Goal: Task Accomplishment & Management: Manage account settings

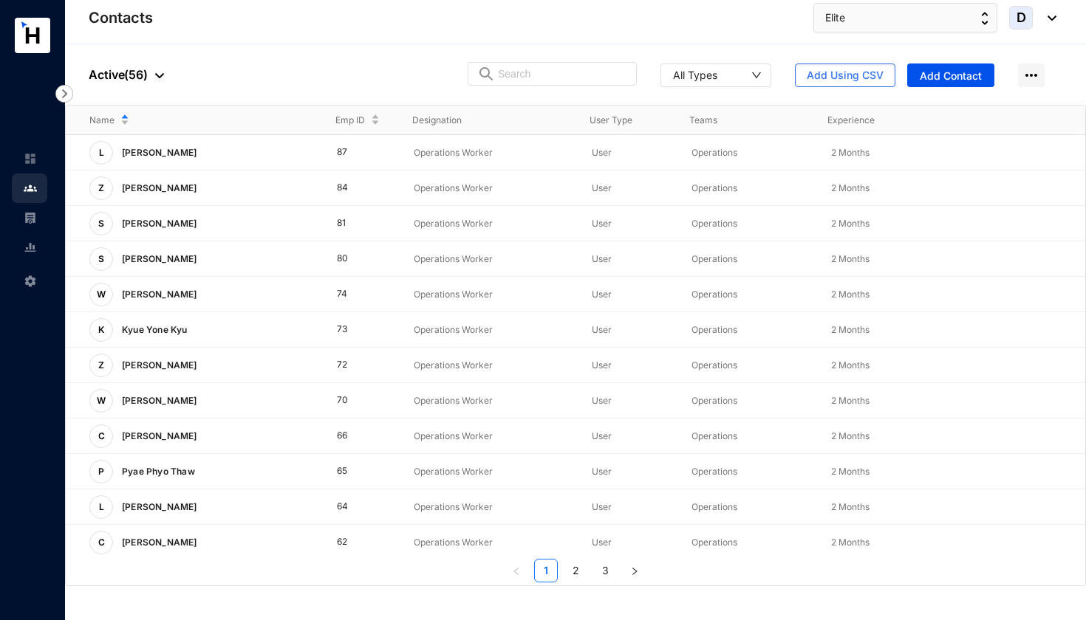
click at [155, 71] on div at bounding box center [156, 75] width 16 height 18
click at [128, 148] on span "Archived" at bounding box center [162, 148] width 124 height 16
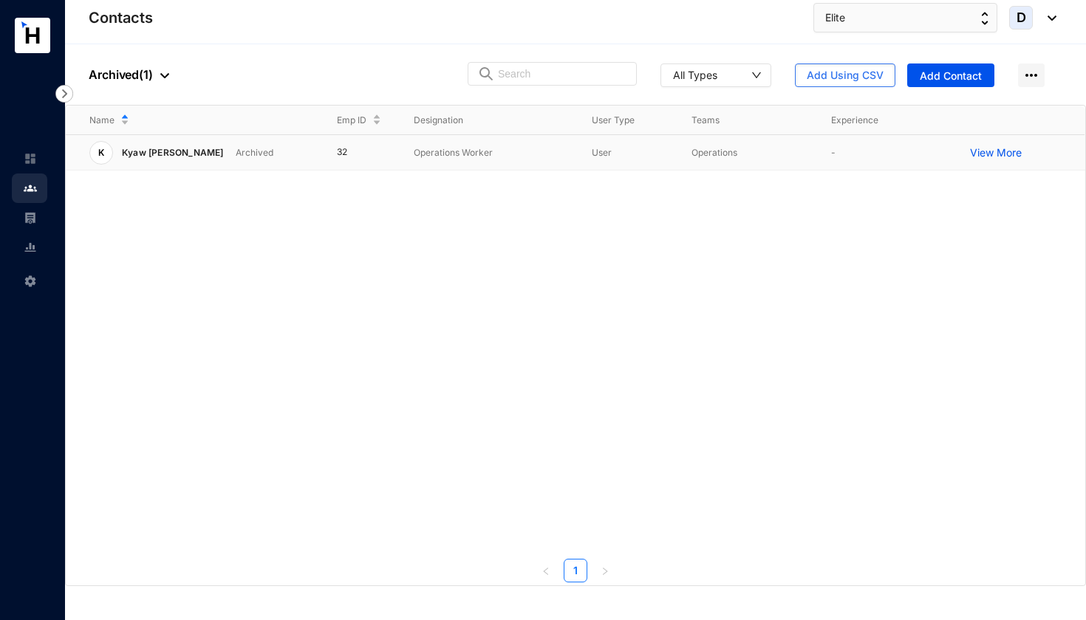
click at [999, 154] on p "View More" at bounding box center [999, 153] width 59 height 15
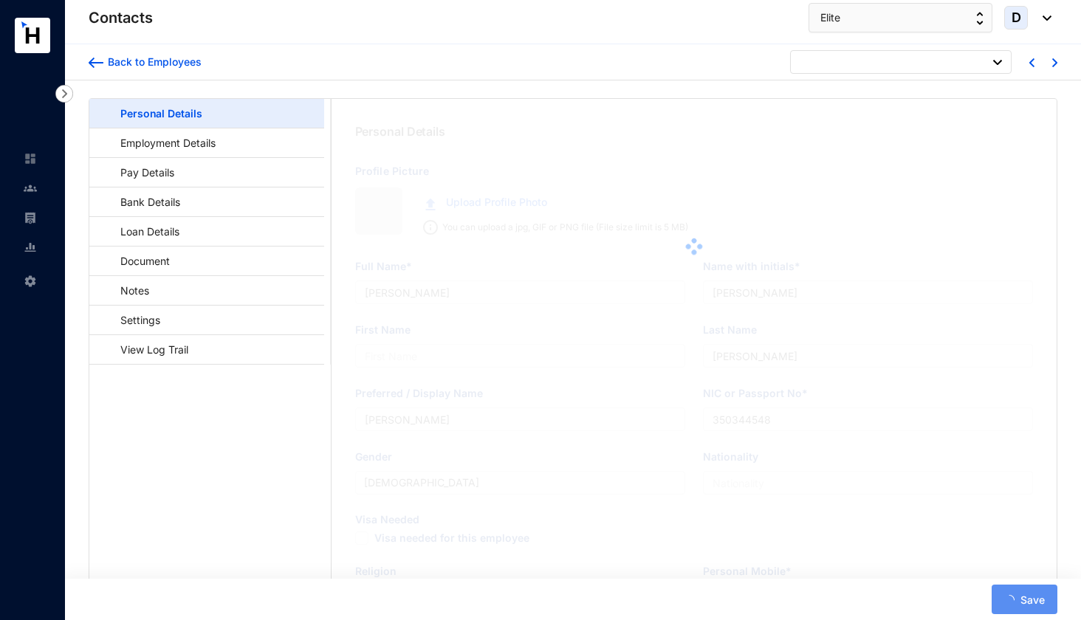
type input "lavinia height10 [PERSON_NAME] [PERSON_NAME], Dehiwala-[GEOGRAPHIC_DATA]"
type input "Kyaw [PERSON_NAME]"
type input "Moe"
type input "Kyaw [PERSON_NAME]"
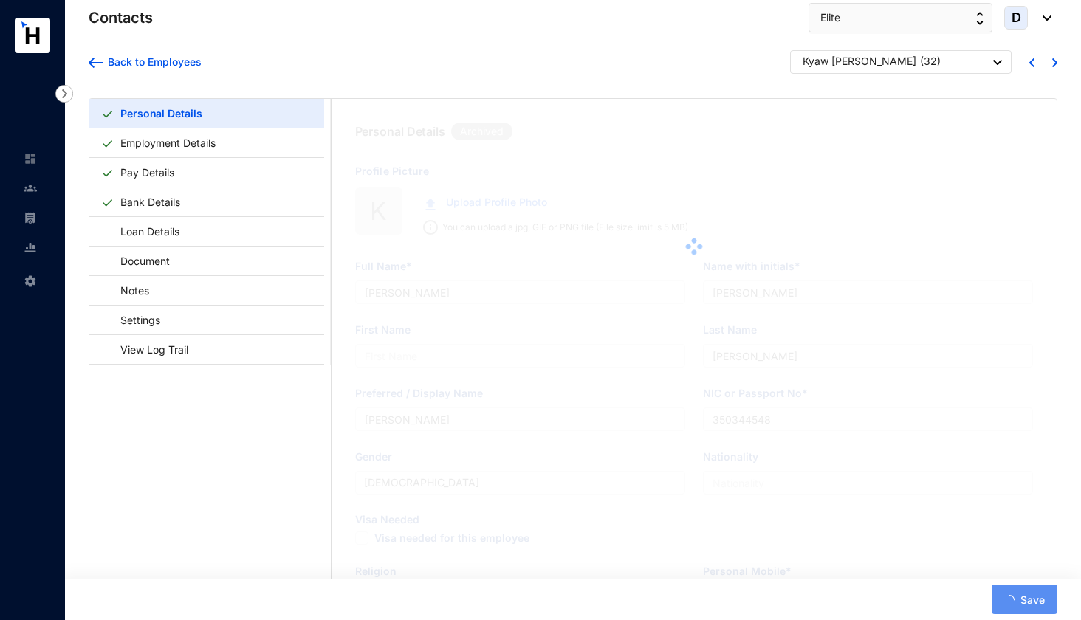
type input "MH642665"
type input "ON320 Residencies, [STREET_ADDRESS]"
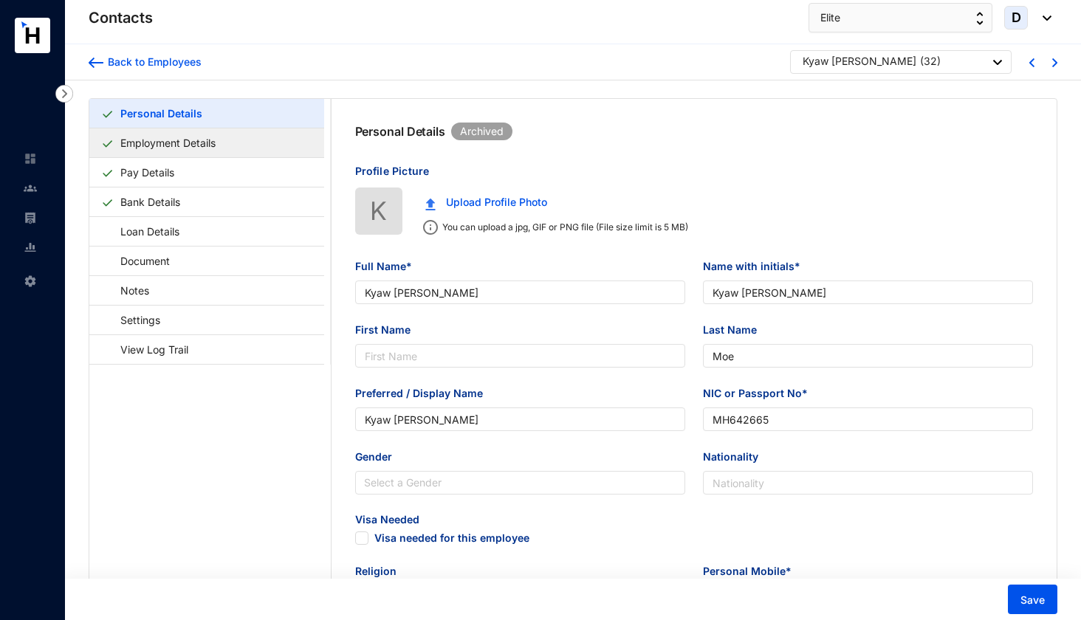
click at [209, 137] on link "Employment Details" at bounding box center [167, 143] width 107 height 30
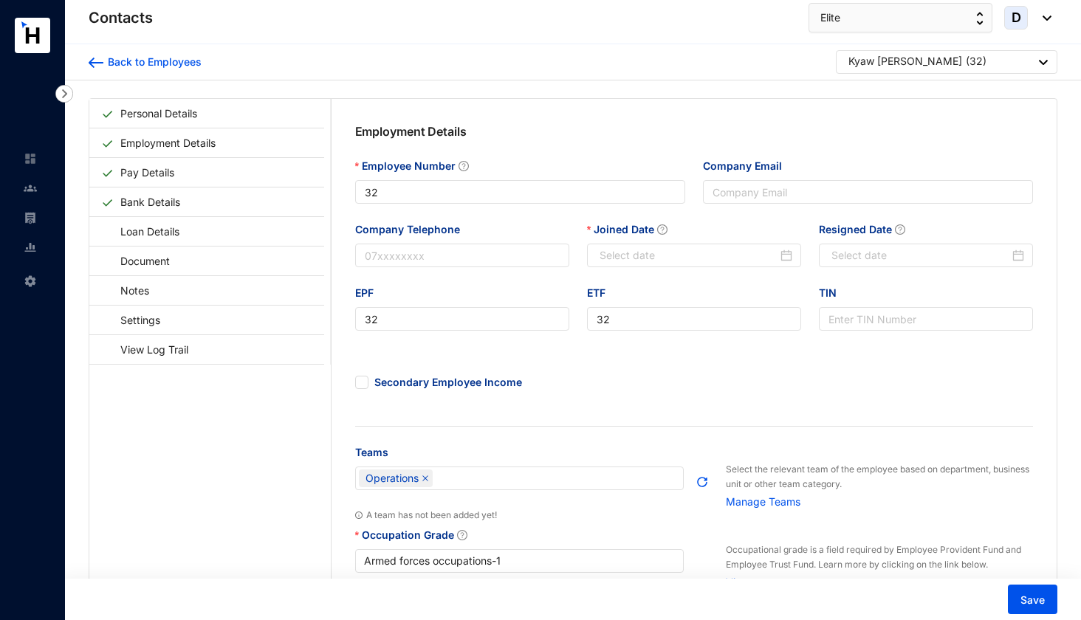
type input "[DATE]"
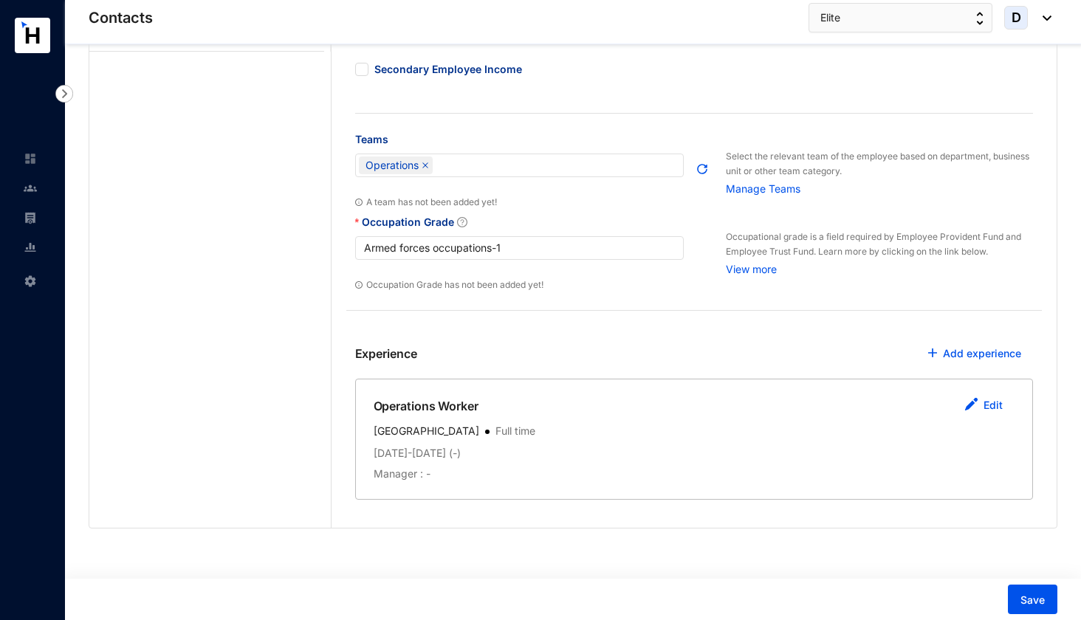
scroll to position [312, 0]
click at [996, 407] on link "Edit" at bounding box center [993, 406] width 19 height 13
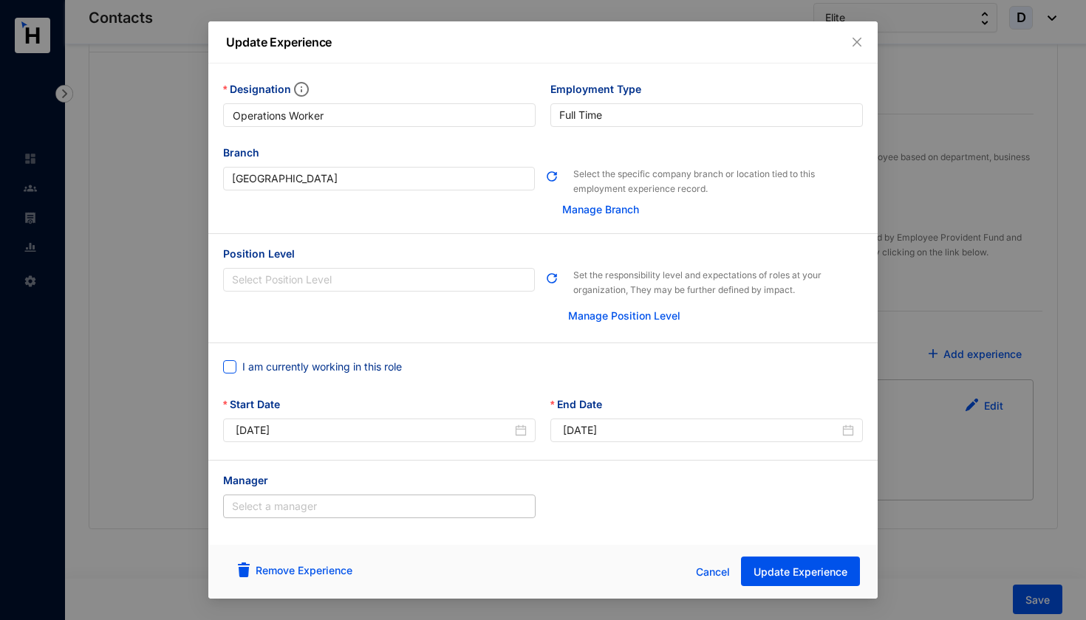
click at [230, 371] on span at bounding box center [229, 366] width 13 height 13
click at [230, 371] on input "I am currently working in this role" at bounding box center [228, 365] width 10 height 10
checkbox input "true"
click at [793, 573] on span "Update Experience" at bounding box center [800, 572] width 94 height 15
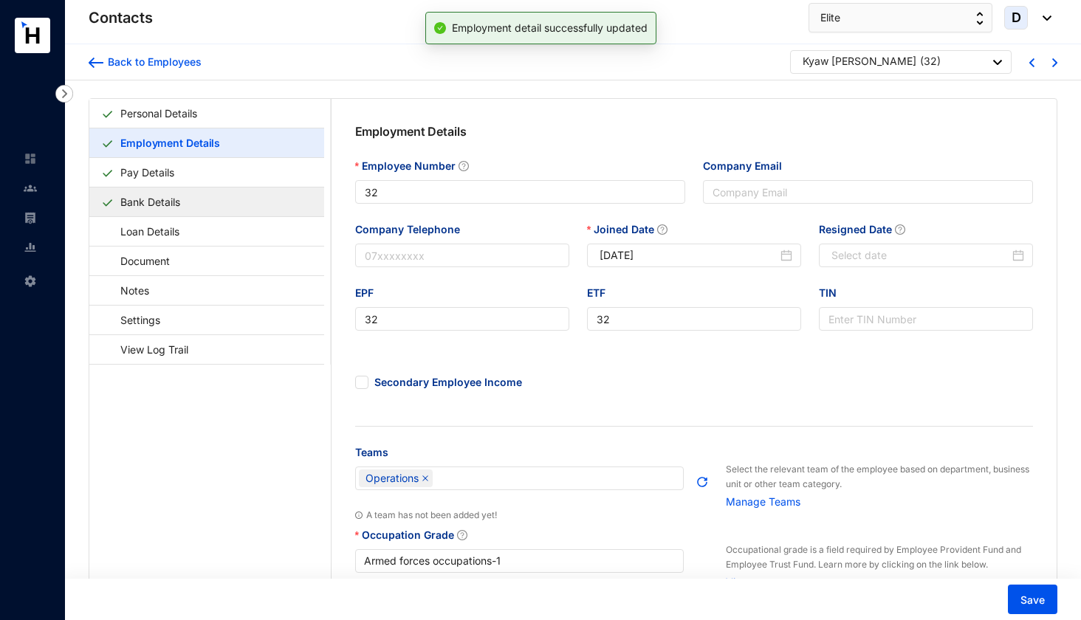
scroll to position [0, 0]
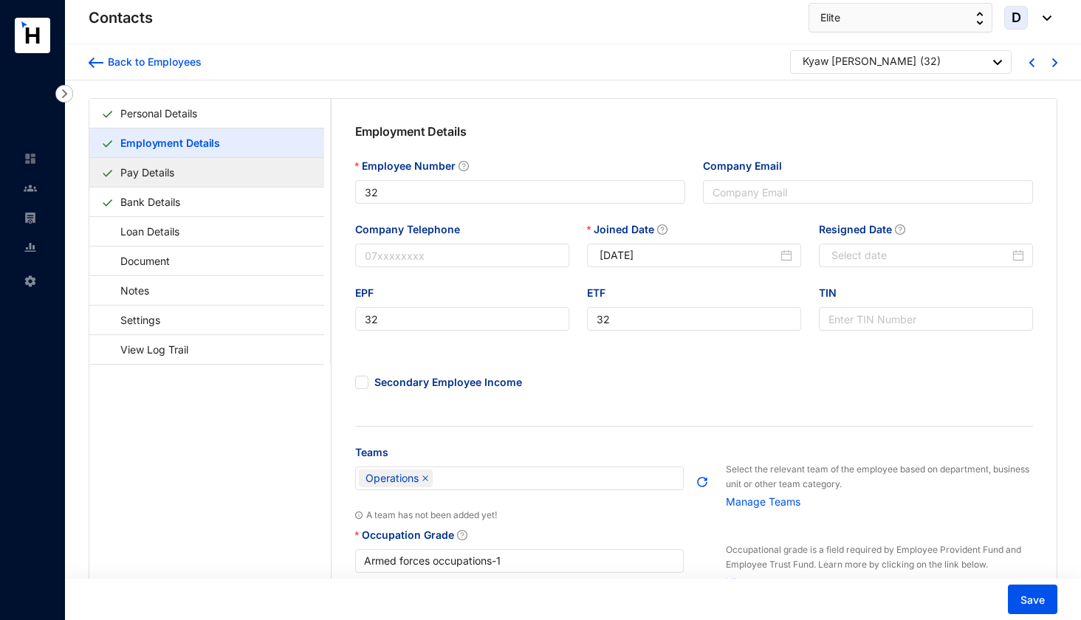
click at [180, 171] on link "Pay Details" at bounding box center [147, 172] width 66 height 30
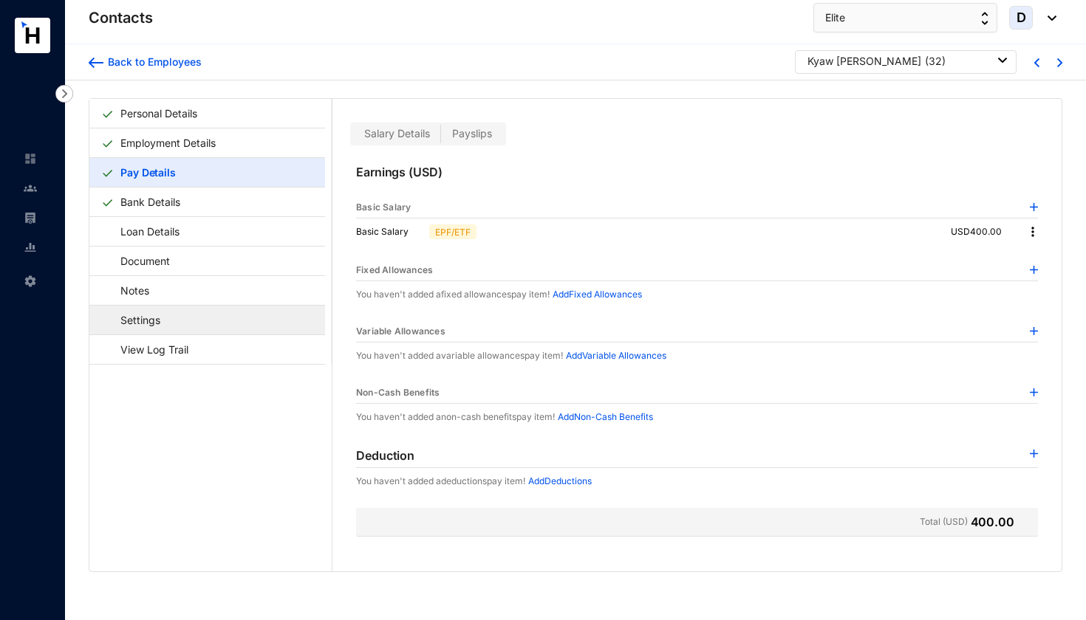
click at [165, 325] on link "Settings" at bounding box center [133, 320] width 64 height 30
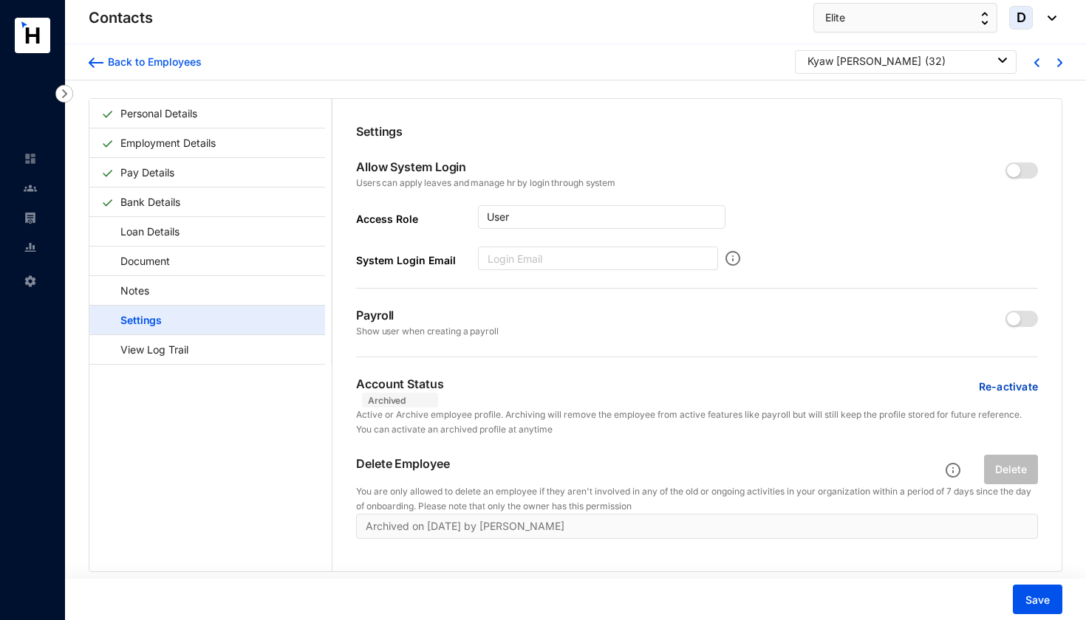
click at [1005, 389] on p "Re-activate" at bounding box center [1008, 387] width 59 height 15
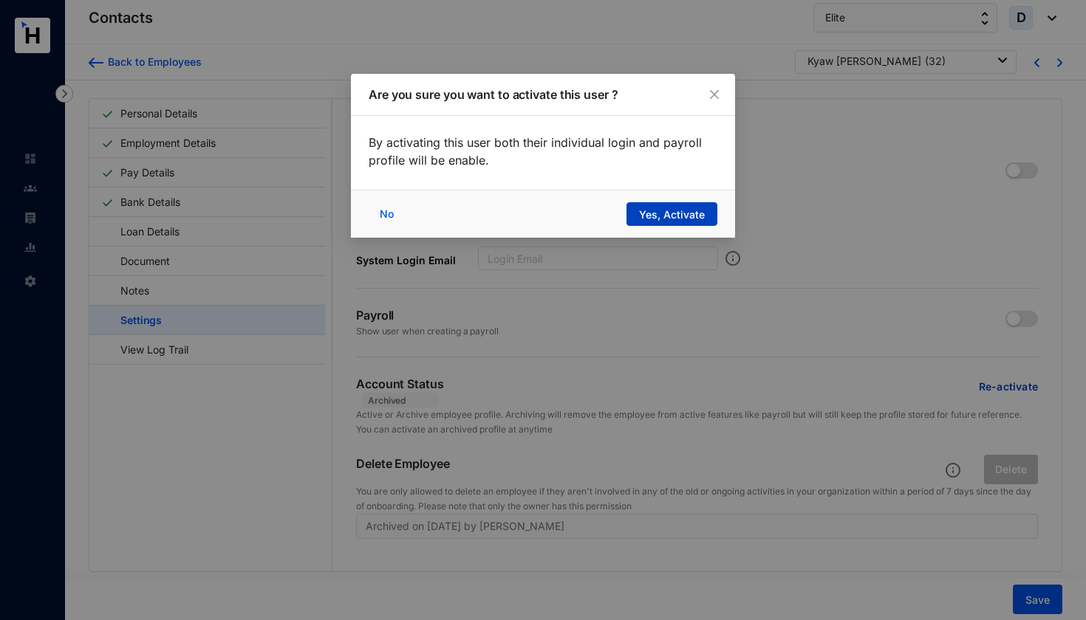
click at [660, 211] on span "Yes, Activate" at bounding box center [672, 215] width 66 height 15
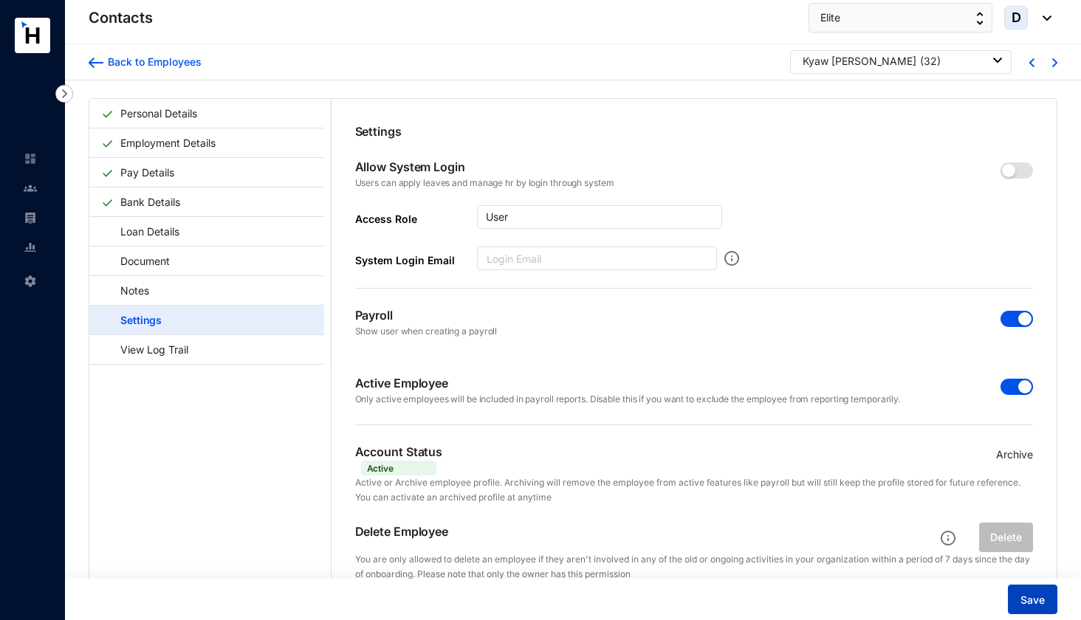
click at [1027, 599] on span "Save" at bounding box center [1033, 600] width 24 height 15
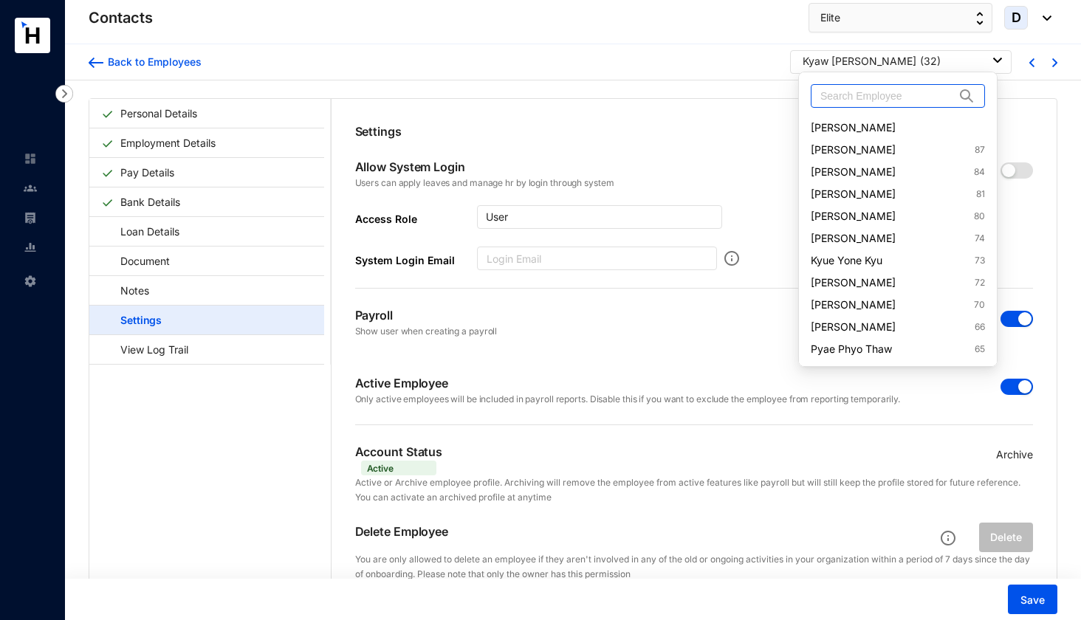
click at [894, 95] on input "text" at bounding box center [888, 96] width 134 height 22
paste input "[PERSON_NAME]"
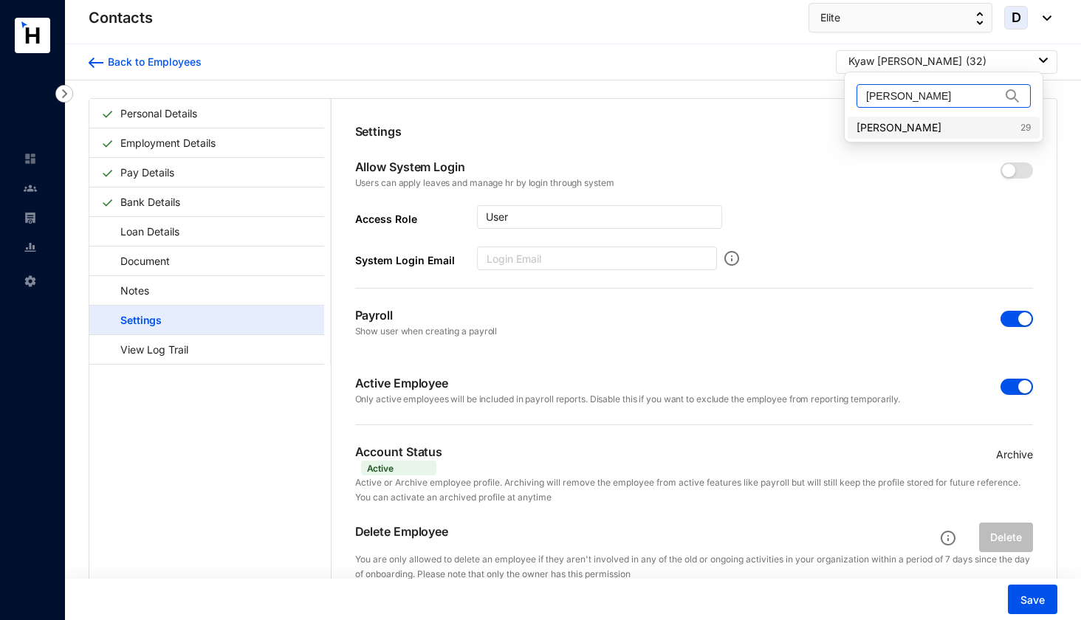
type input "[PERSON_NAME]"
click at [892, 127] on link "[PERSON_NAME] 29" at bounding box center [944, 127] width 174 height 15
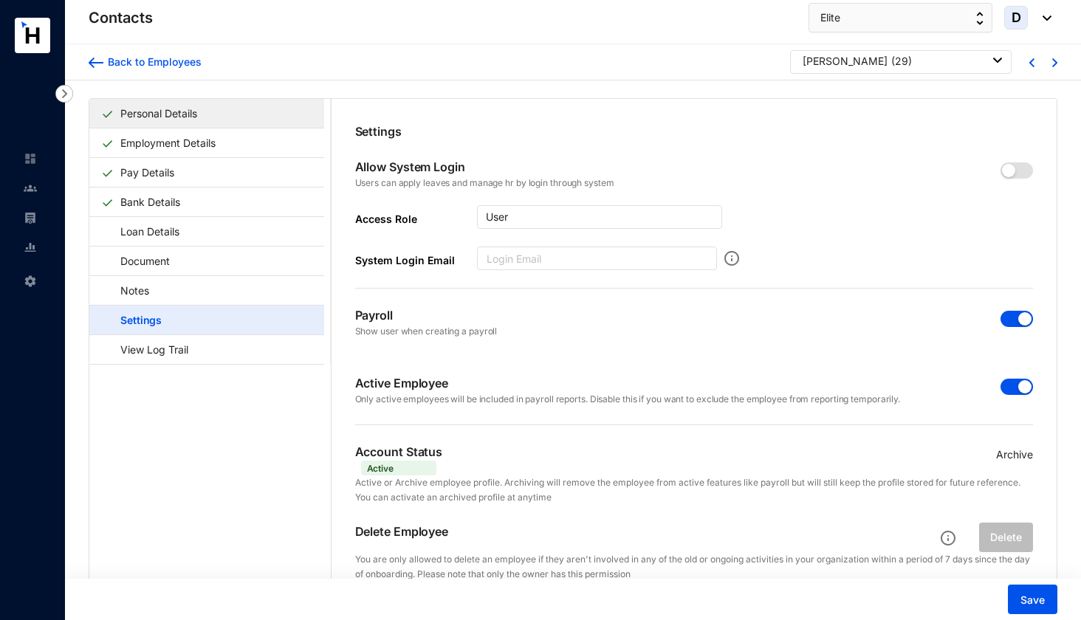
click at [203, 119] on link "Personal Details" at bounding box center [158, 113] width 89 height 30
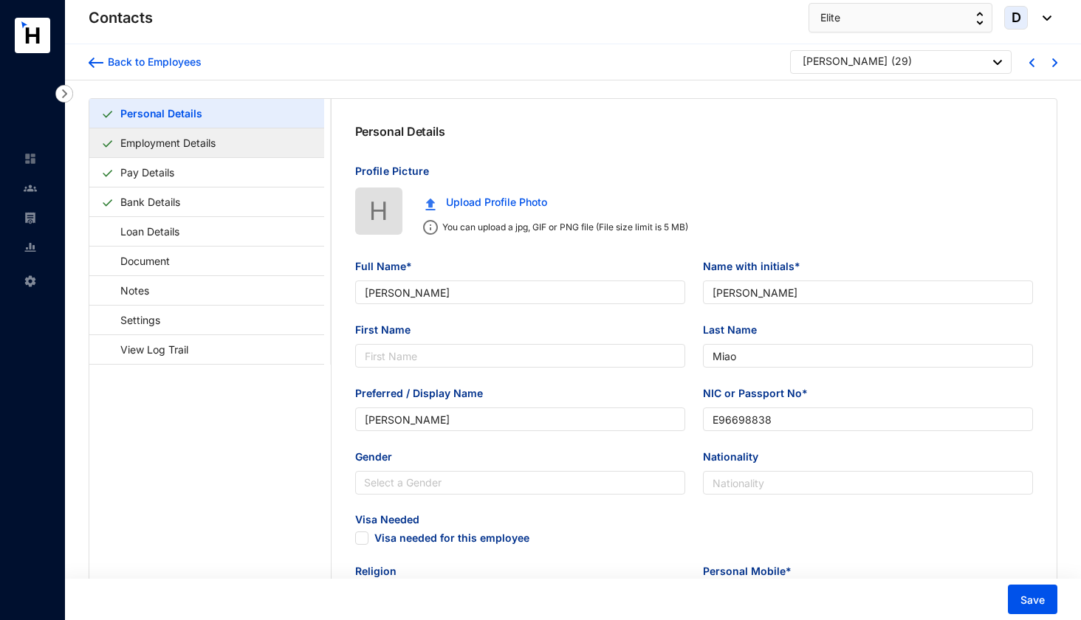
click at [219, 144] on link "Employment Details" at bounding box center [167, 143] width 107 height 30
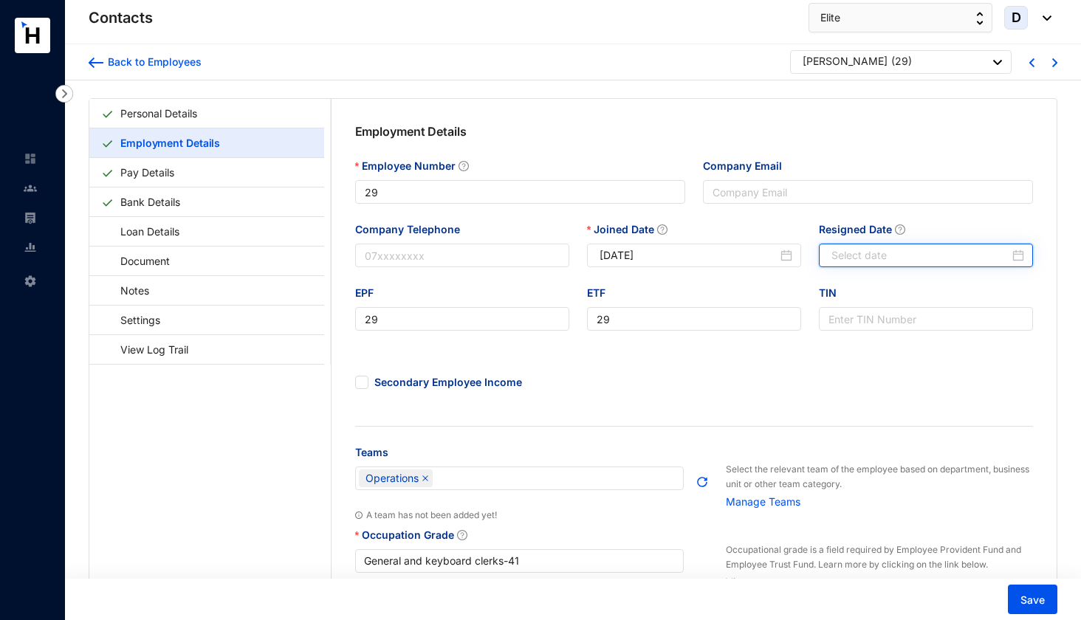
click at [878, 255] on input "Resigned Date" at bounding box center [921, 255] width 178 height 16
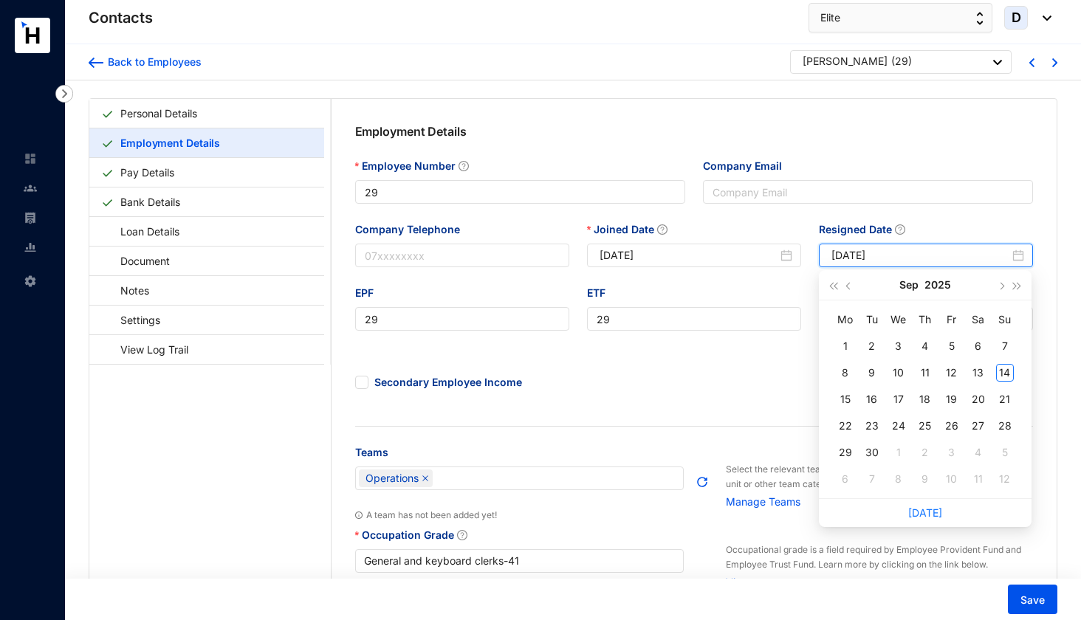
type input "[DATE]"
click at [853, 284] on button "button" at bounding box center [849, 285] width 16 height 30
type input "[DATE]"
click at [847, 451] on div "28" at bounding box center [846, 453] width 18 height 18
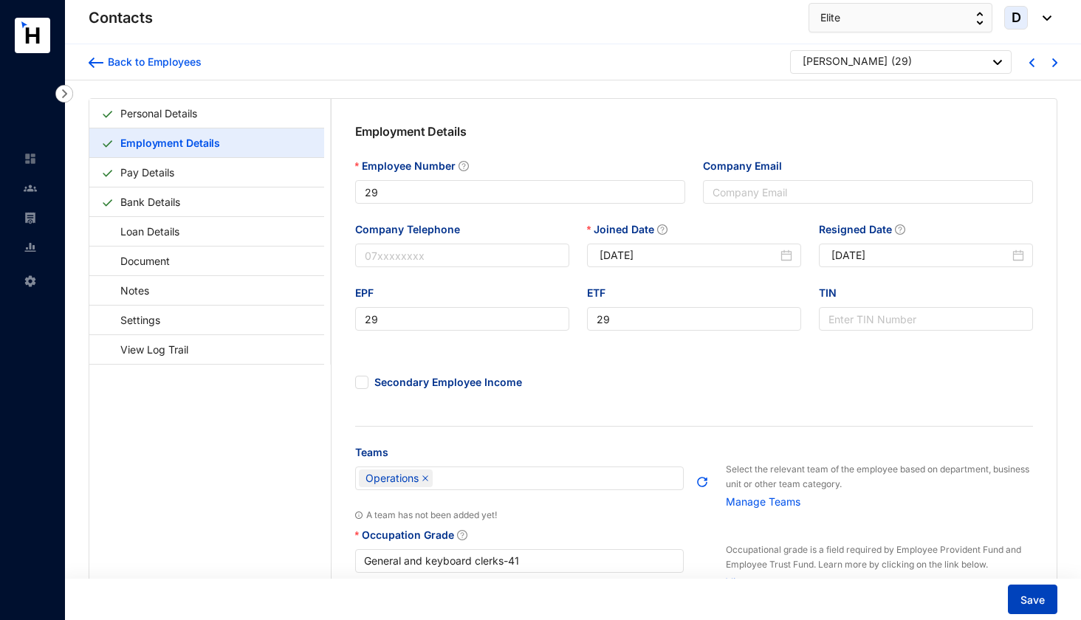
click at [1033, 597] on span "Save" at bounding box center [1033, 600] width 24 height 15
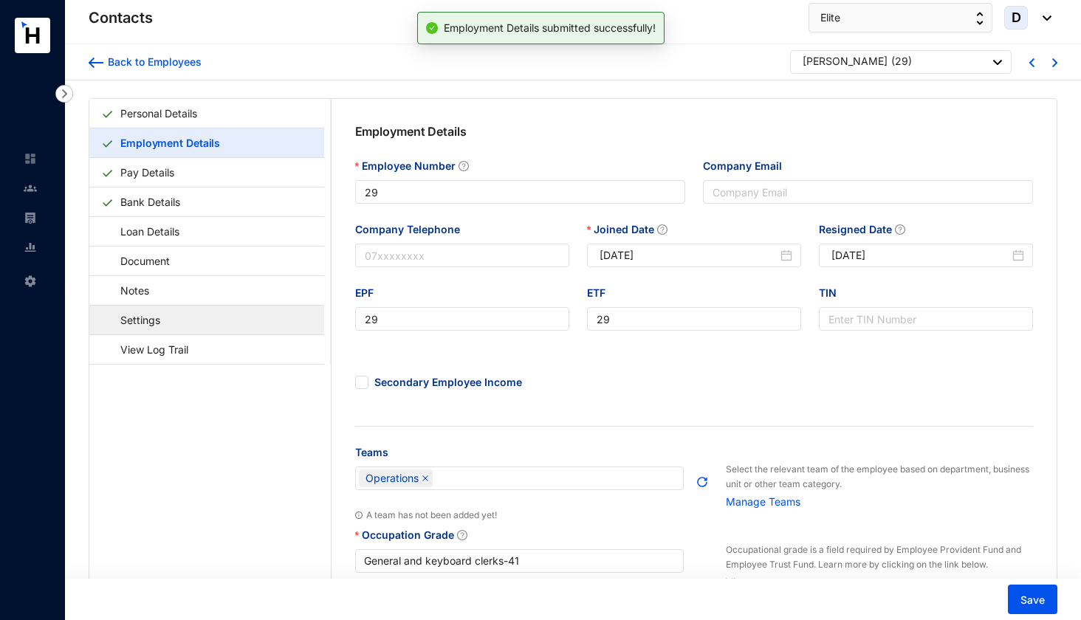
click at [165, 321] on link "Settings" at bounding box center [133, 320] width 64 height 30
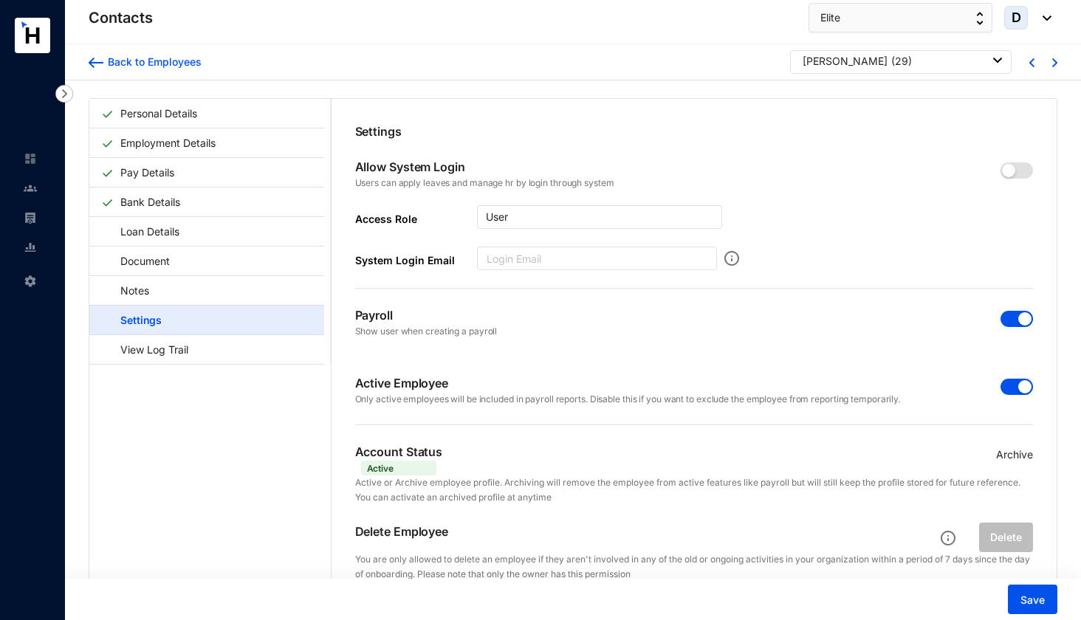
click at [1004, 315] on span "button" at bounding box center [1017, 319] width 32 height 16
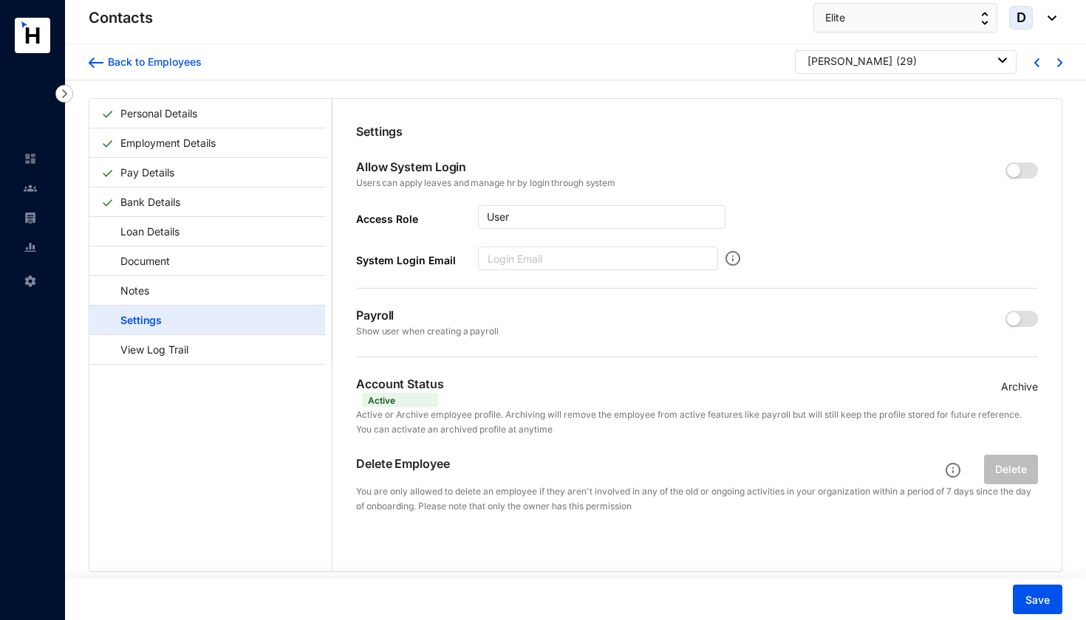
click at [1012, 388] on p "Archive" at bounding box center [1019, 387] width 37 height 16
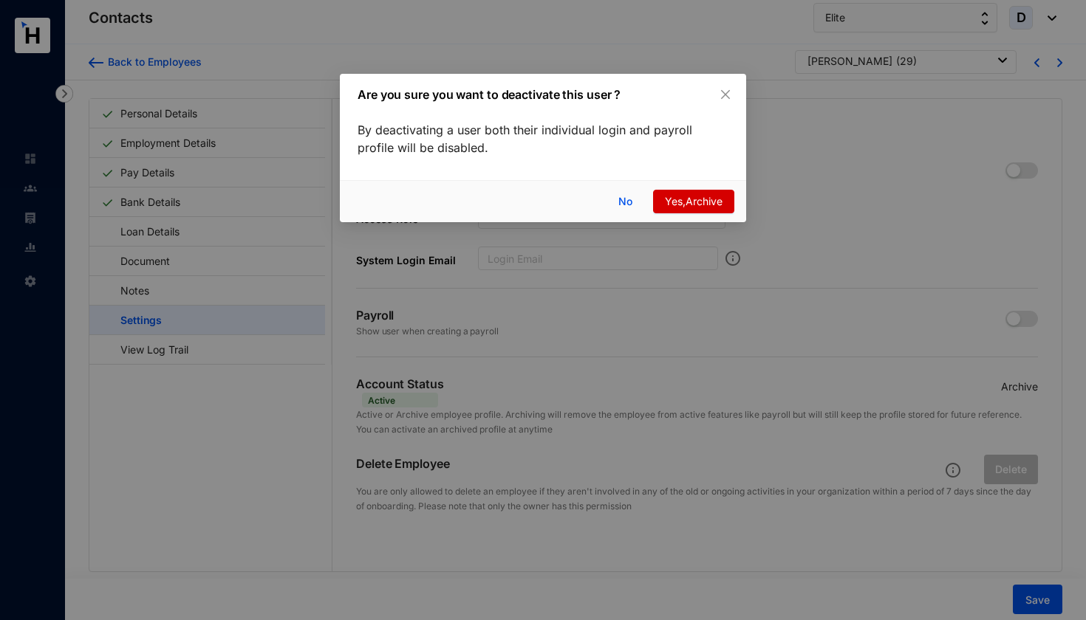
click at [685, 202] on span "Yes,Archive" at bounding box center [694, 202] width 58 height 16
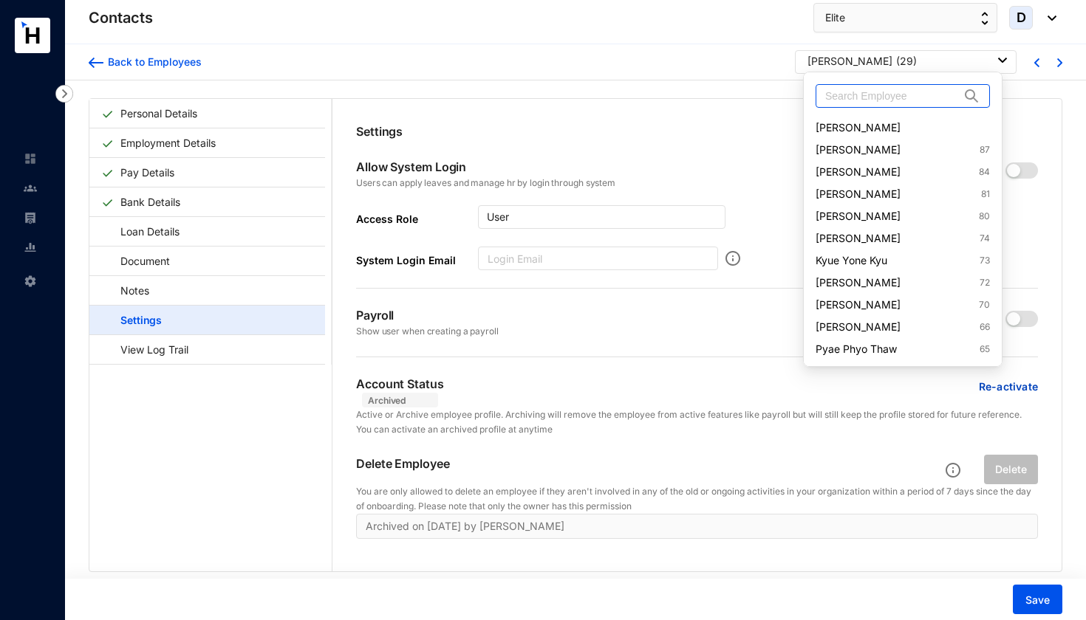
click at [894, 95] on input "text" at bounding box center [892, 96] width 134 height 22
paste input "[PERSON_NAME]"
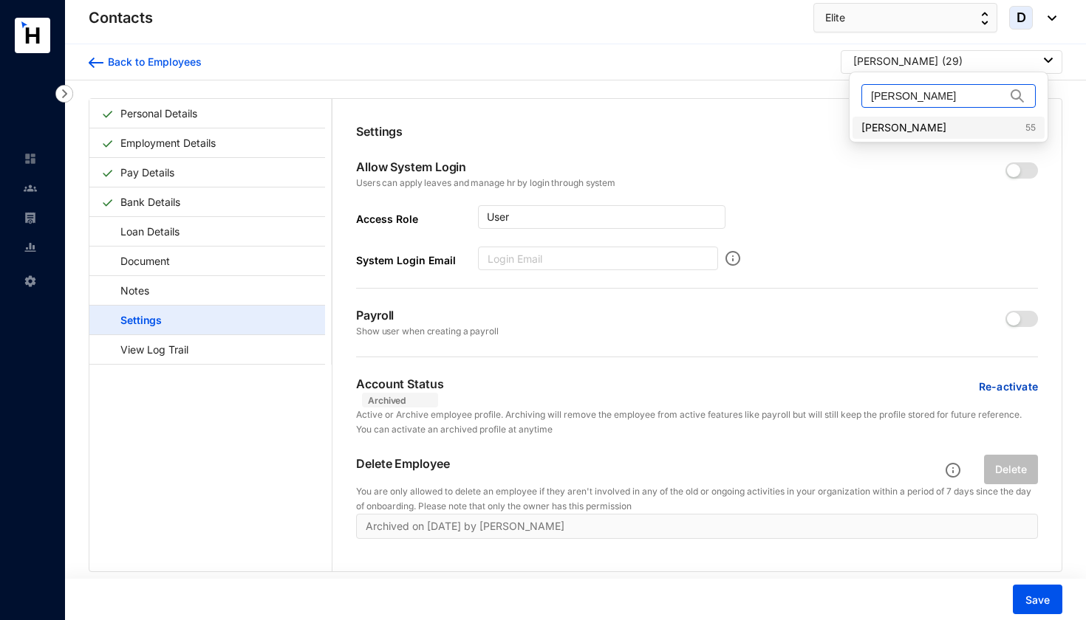
type input "[PERSON_NAME]"
click at [892, 128] on link "[PERSON_NAME] 55" at bounding box center [948, 127] width 174 height 15
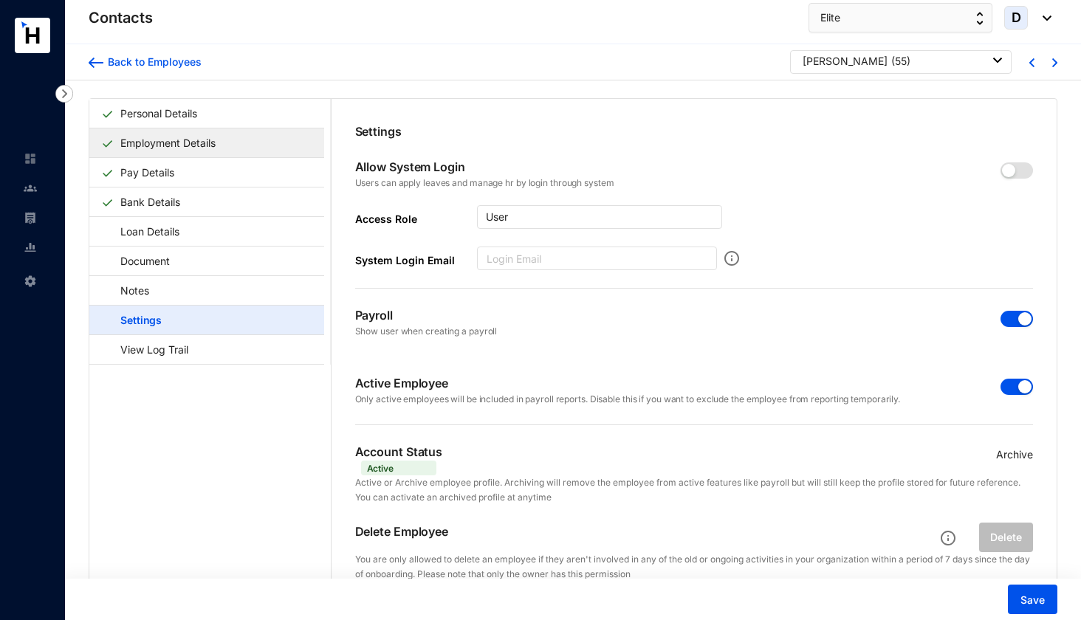
click at [222, 149] on link "Employment Details" at bounding box center [167, 143] width 107 height 30
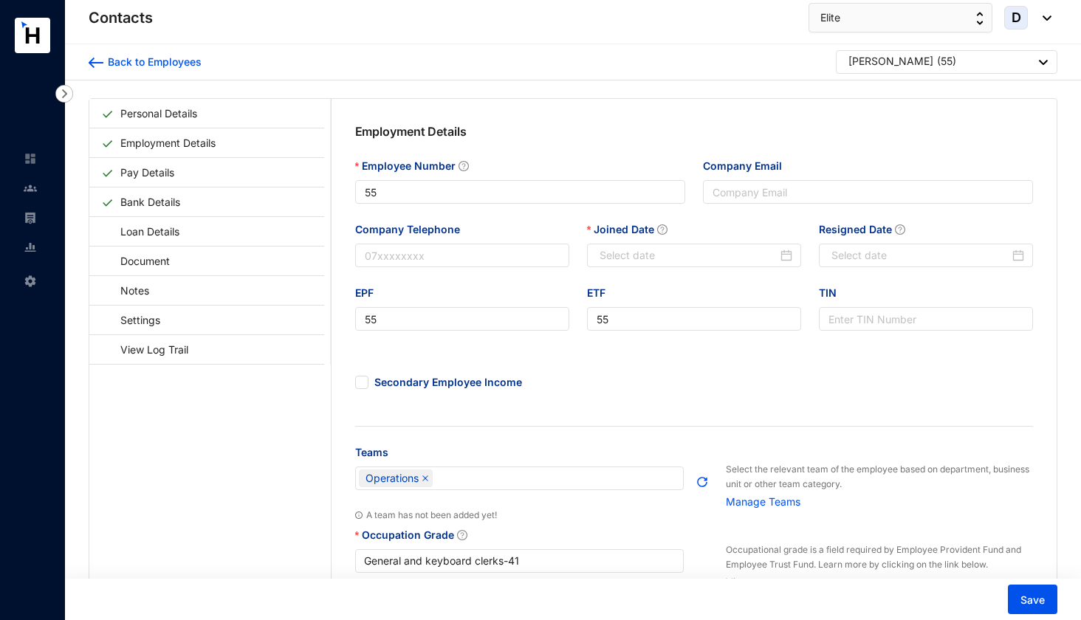
type input "[DATE]"
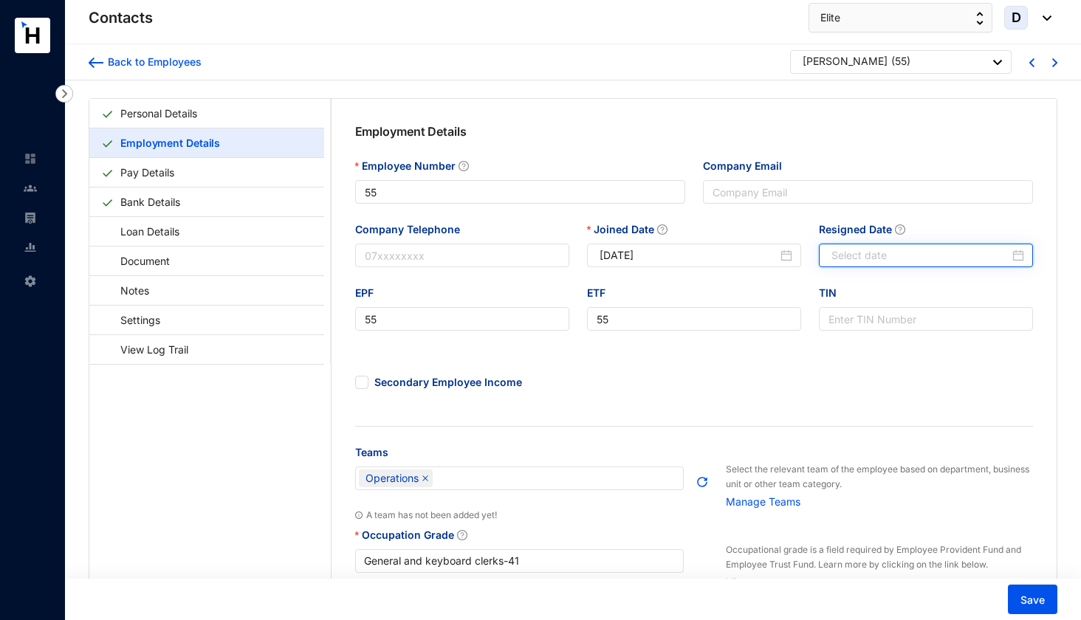
click at [861, 259] on input "Resigned Date" at bounding box center [921, 255] width 178 height 16
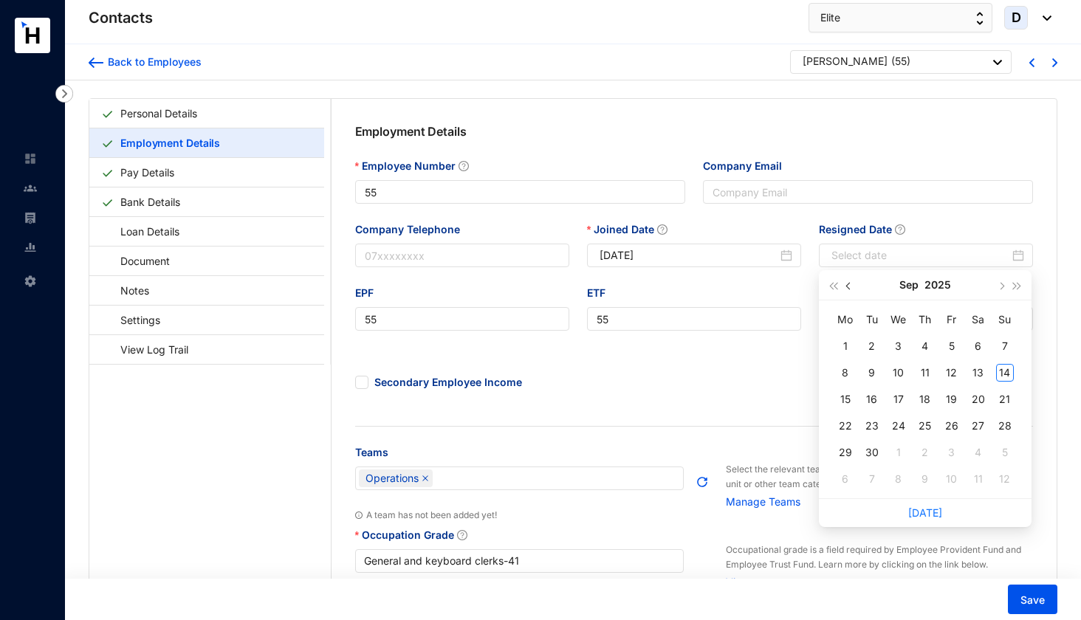
click at [847, 288] on button "button" at bounding box center [849, 285] width 16 height 30
type input "[DATE]"
click at [872, 451] on div "29" at bounding box center [872, 453] width 18 height 18
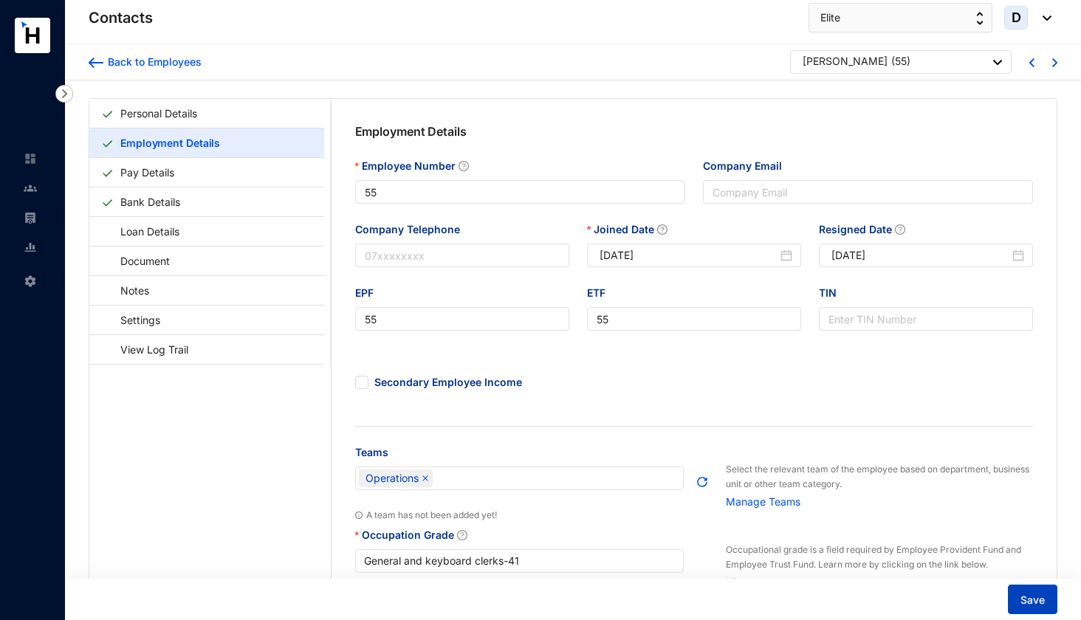
click at [1035, 603] on span "Save" at bounding box center [1033, 600] width 24 height 15
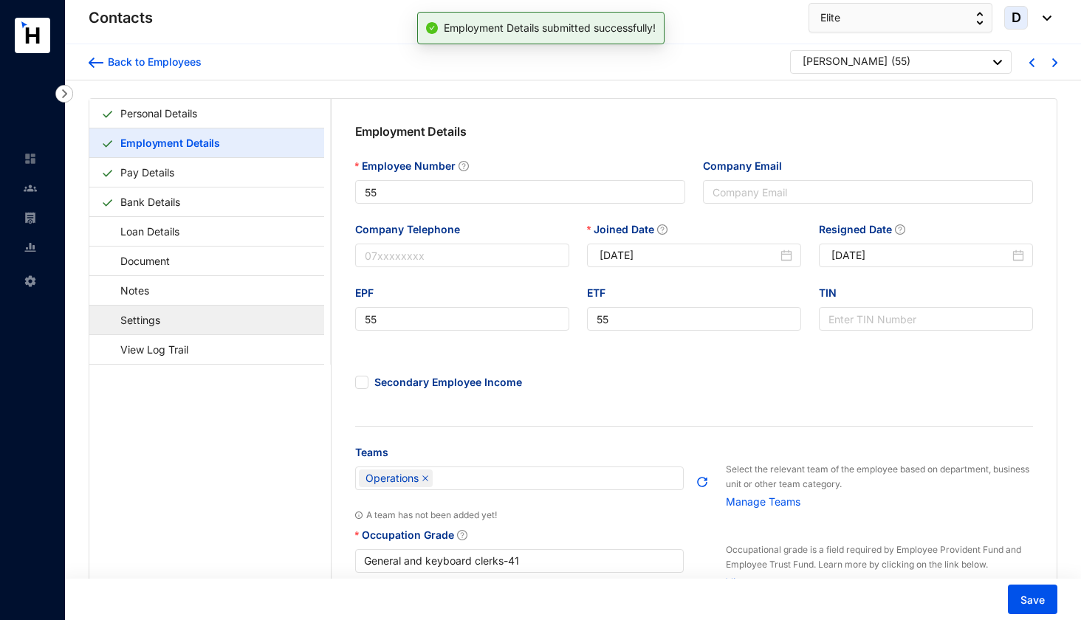
click at [165, 321] on link "Settings" at bounding box center [133, 320] width 64 height 30
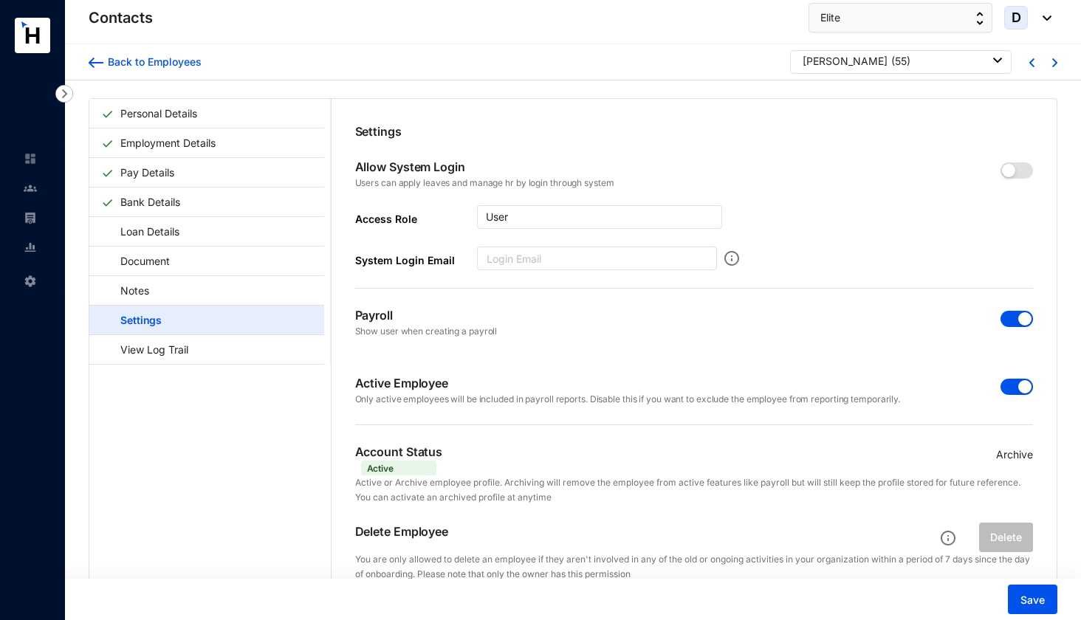
click at [1005, 324] on span "button" at bounding box center [1017, 319] width 32 height 16
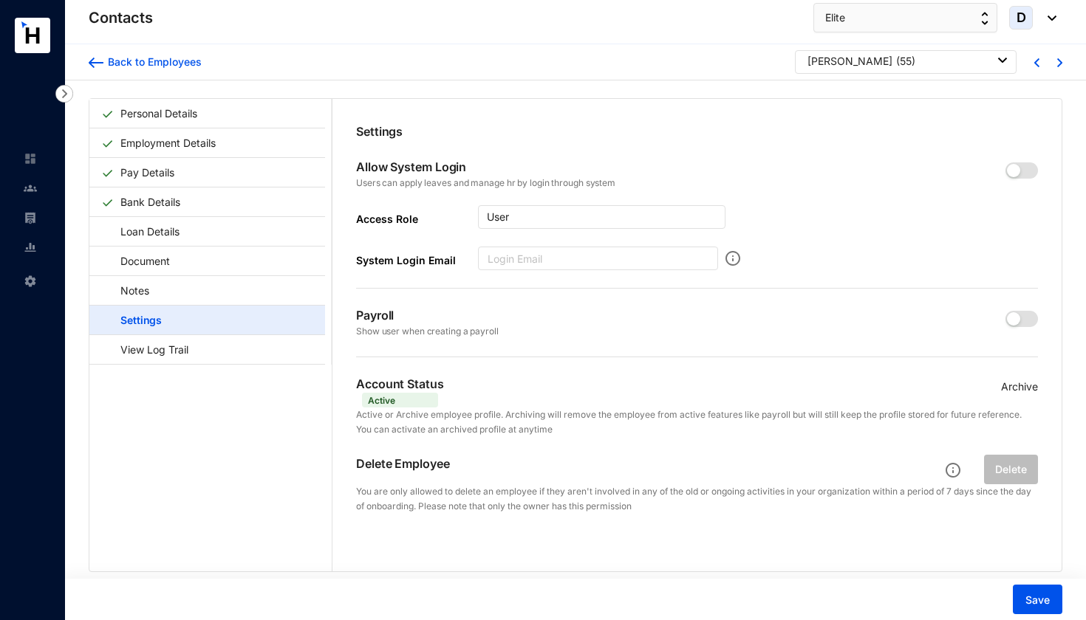
click at [1008, 383] on p "Archive" at bounding box center [1019, 387] width 37 height 16
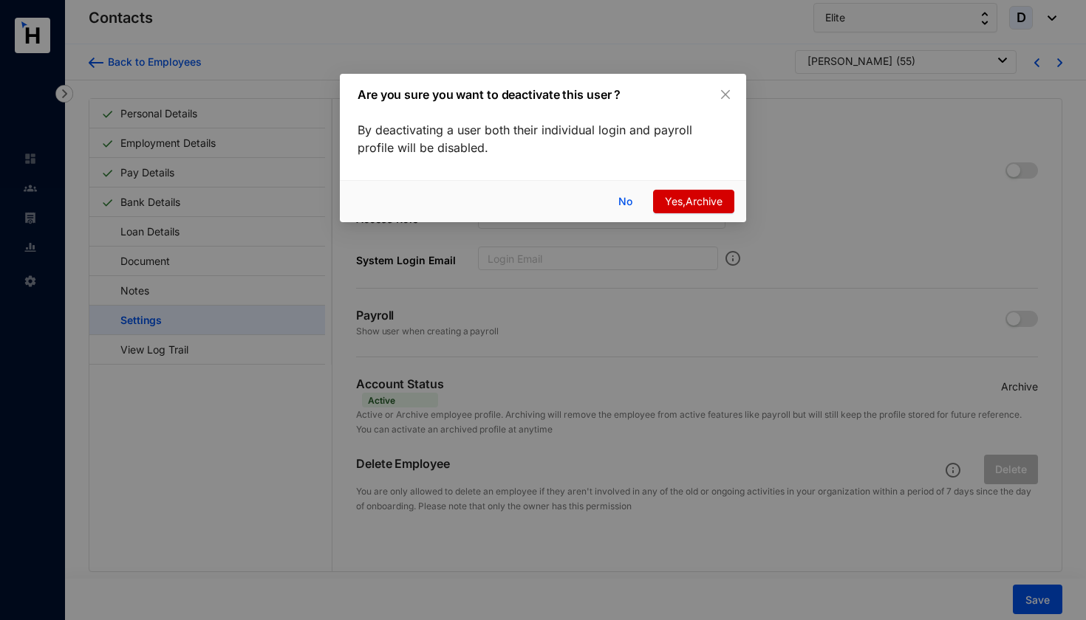
click at [685, 199] on span "Yes,Archive" at bounding box center [694, 202] width 58 height 16
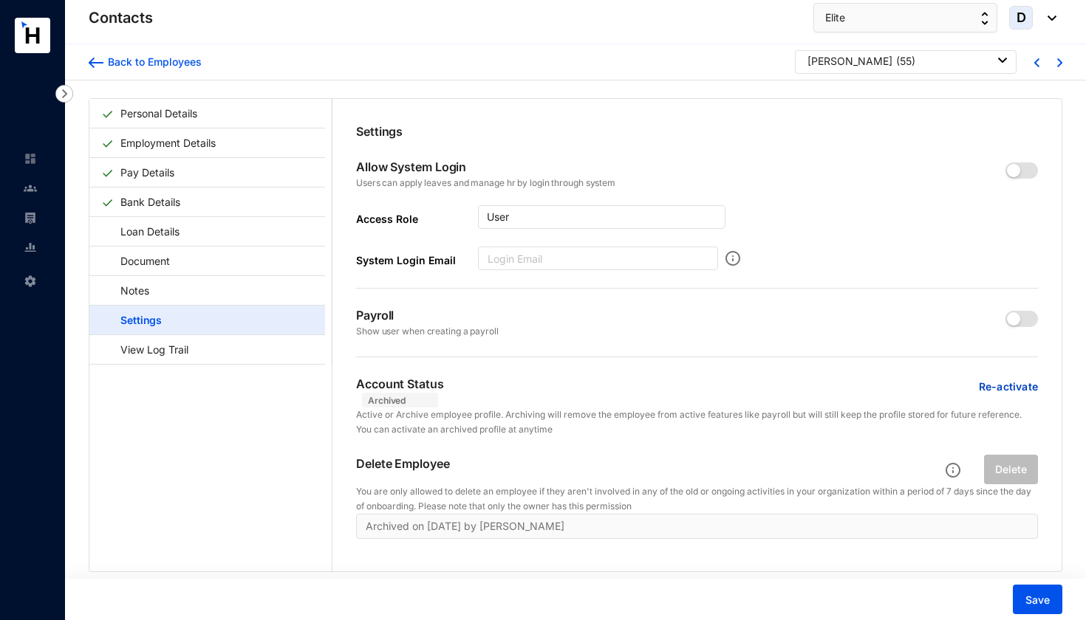
click at [880, 64] on div "[PERSON_NAME] ( 55 )" at bounding box center [906, 61] width 199 height 15
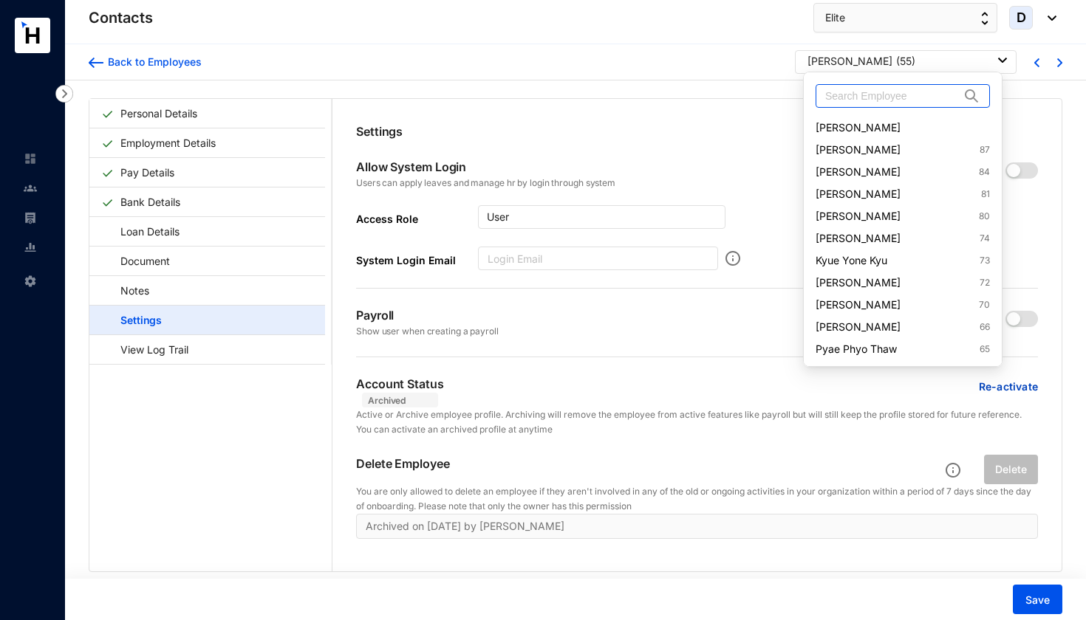
click at [880, 98] on input "text" at bounding box center [892, 96] width 134 height 22
paste input "[PERSON_NAME]"
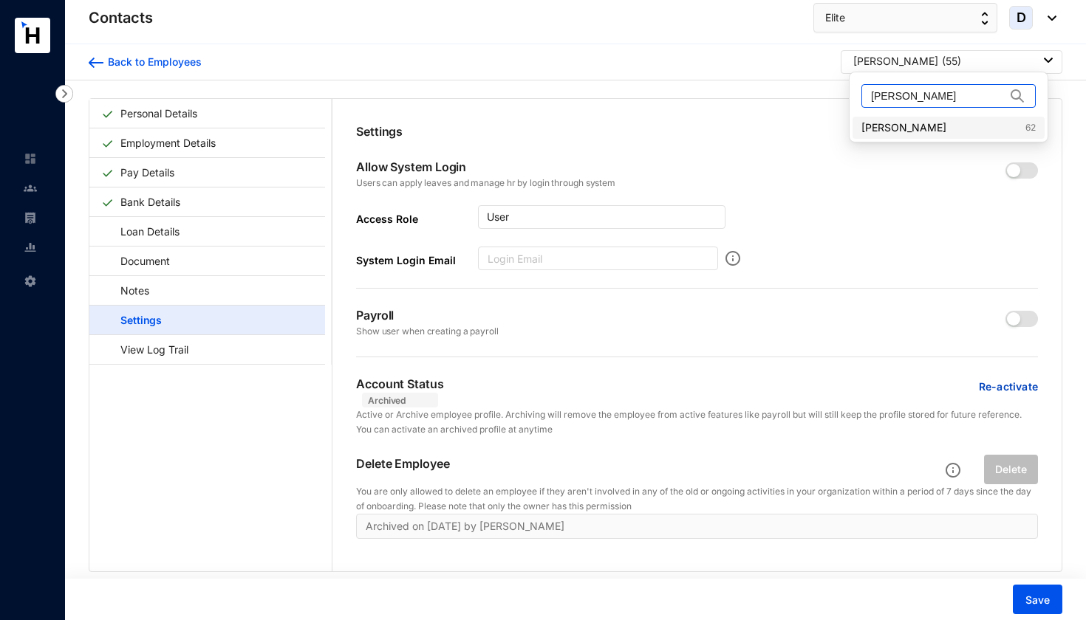
type input "[PERSON_NAME]"
click at [904, 129] on link "[PERSON_NAME] 62" at bounding box center [948, 127] width 174 height 15
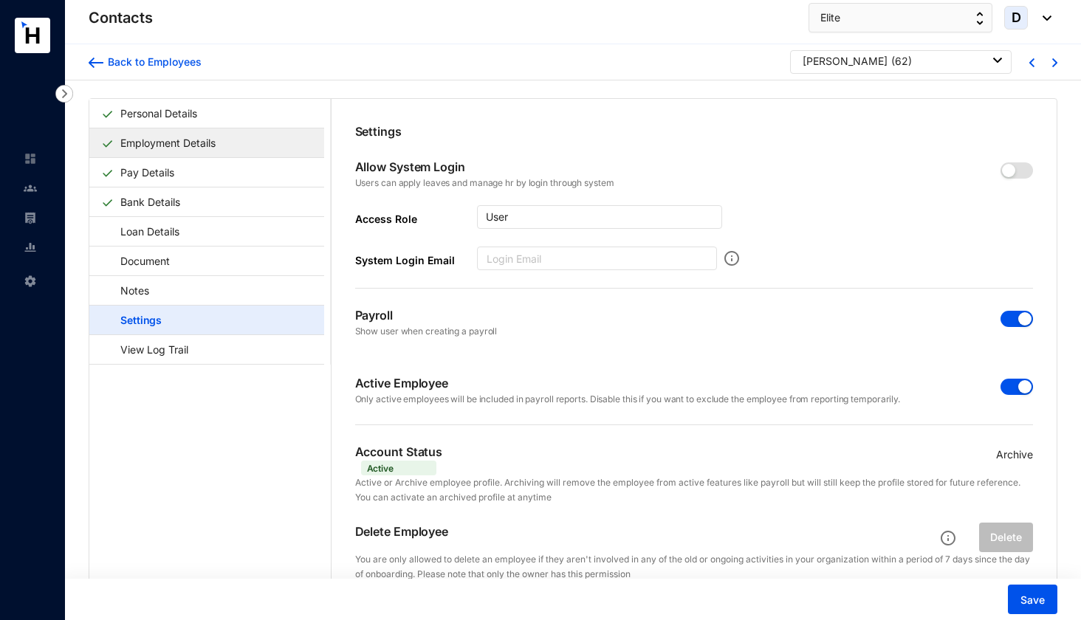
click at [216, 142] on link "Employment Details" at bounding box center [167, 143] width 107 height 30
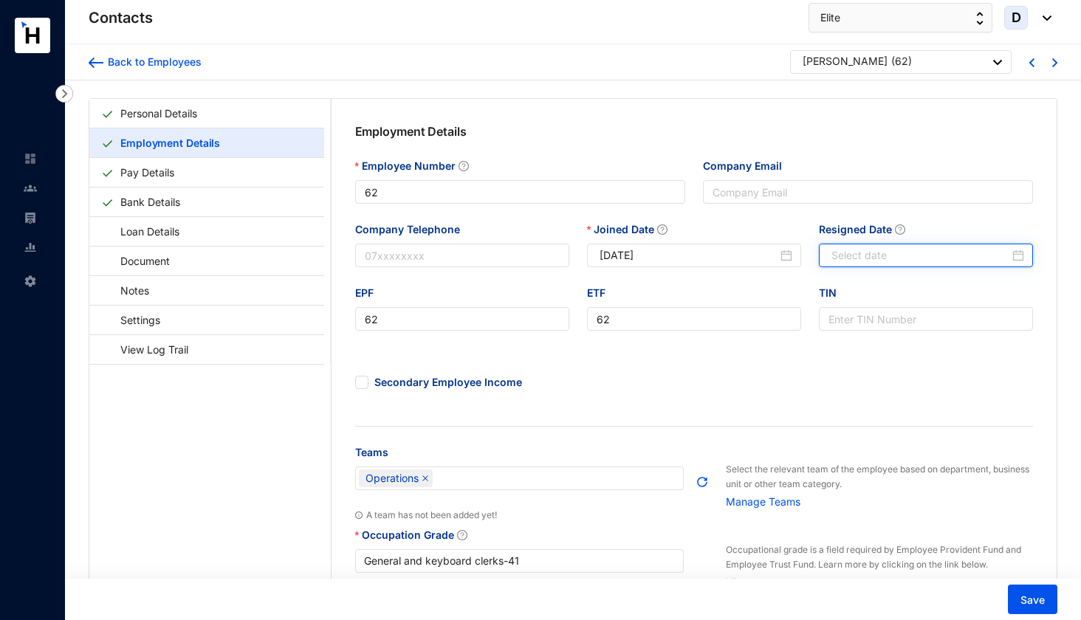
click at [889, 255] on input "Resigned Date" at bounding box center [921, 255] width 178 height 16
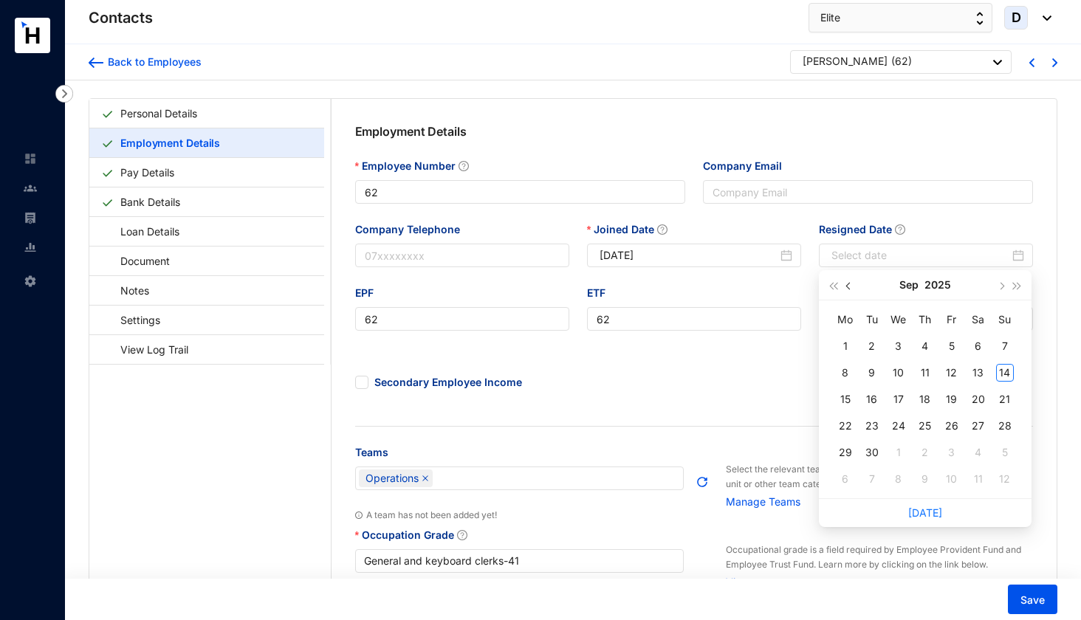
click at [849, 286] on span "button" at bounding box center [849, 286] width 7 height 7
type input "[DATE]"
click at [899, 431] on div "23" at bounding box center [899, 426] width 18 height 18
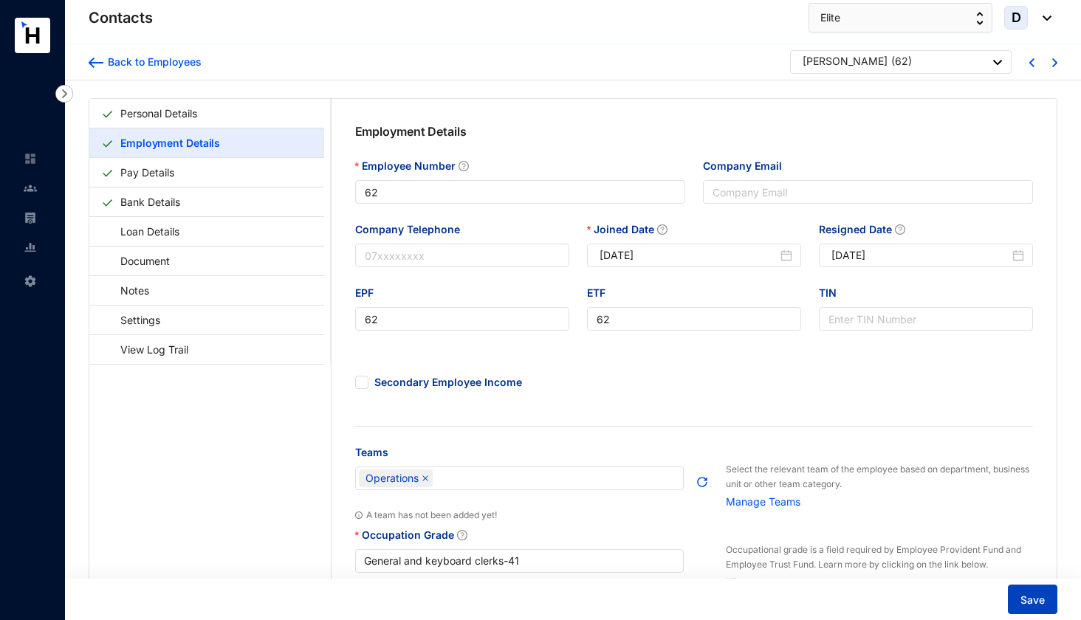
click at [1045, 602] on button "Save" at bounding box center [1032, 600] width 49 height 30
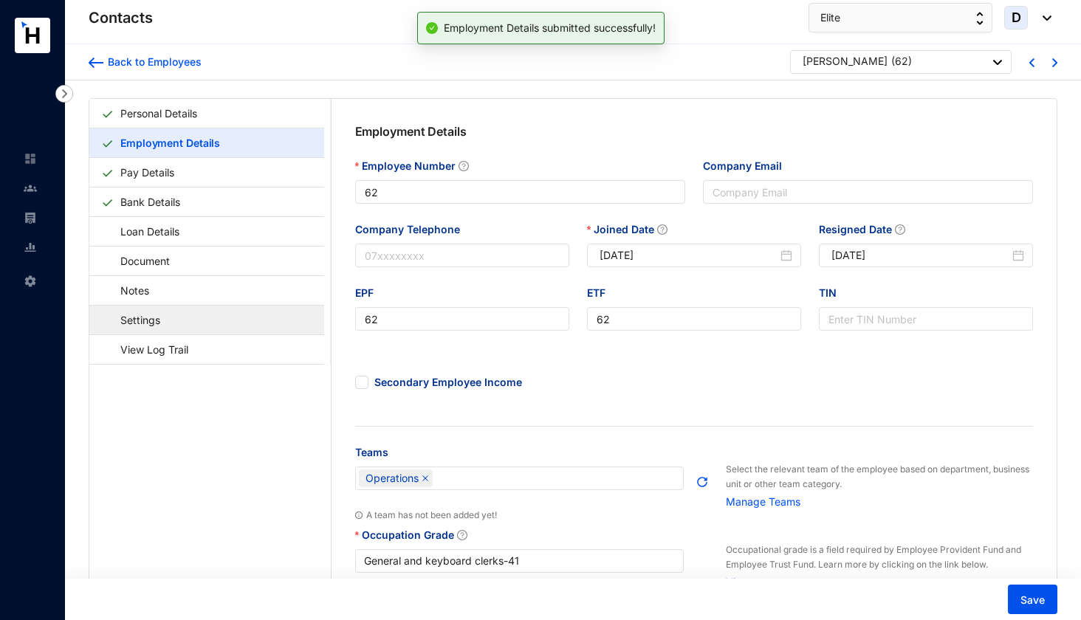
click at [165, 329] on link "Settings" at bounding box center [133, 320] width 64 height 30
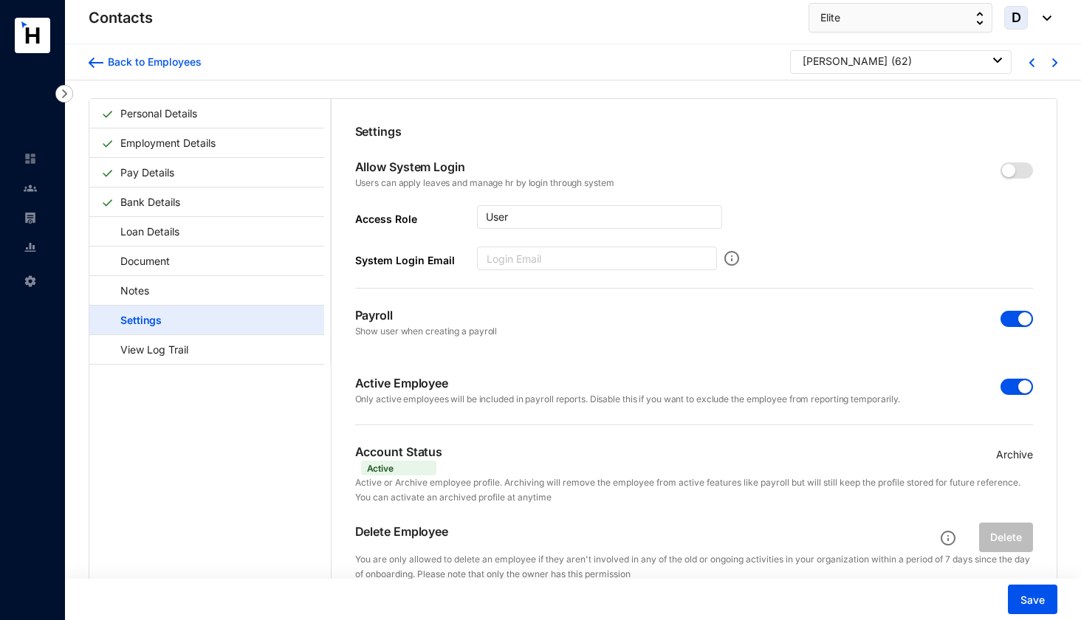
click at [1005, 315] on span "button" at bounding box center [1017, 319] width 32 height 16
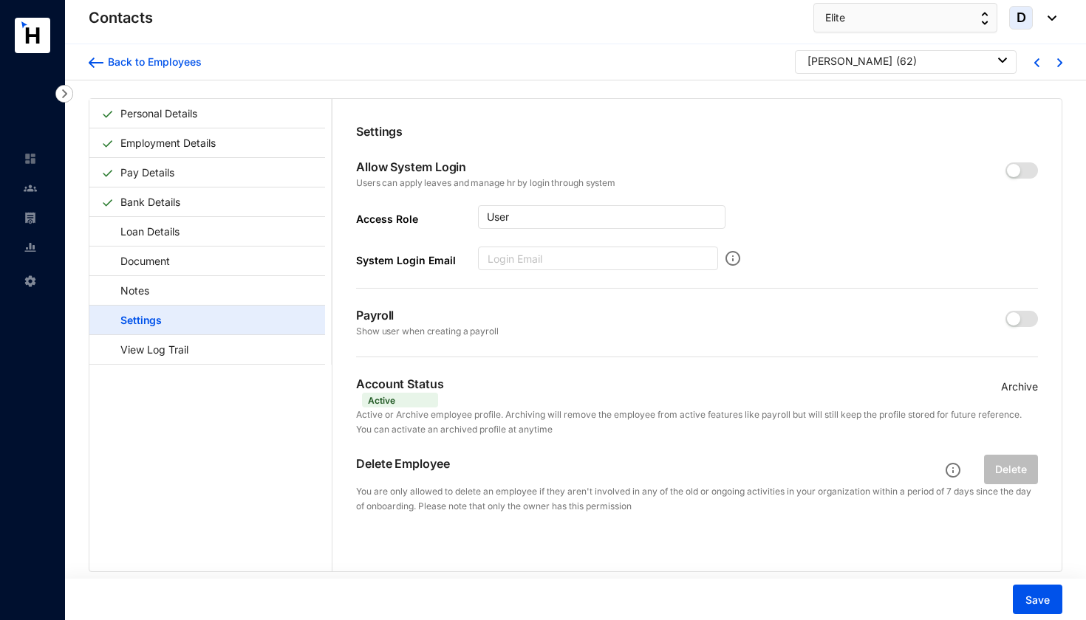
click at [1002, 383] on p "Archive" at bounding box center [1019, 387] width 37 height 16
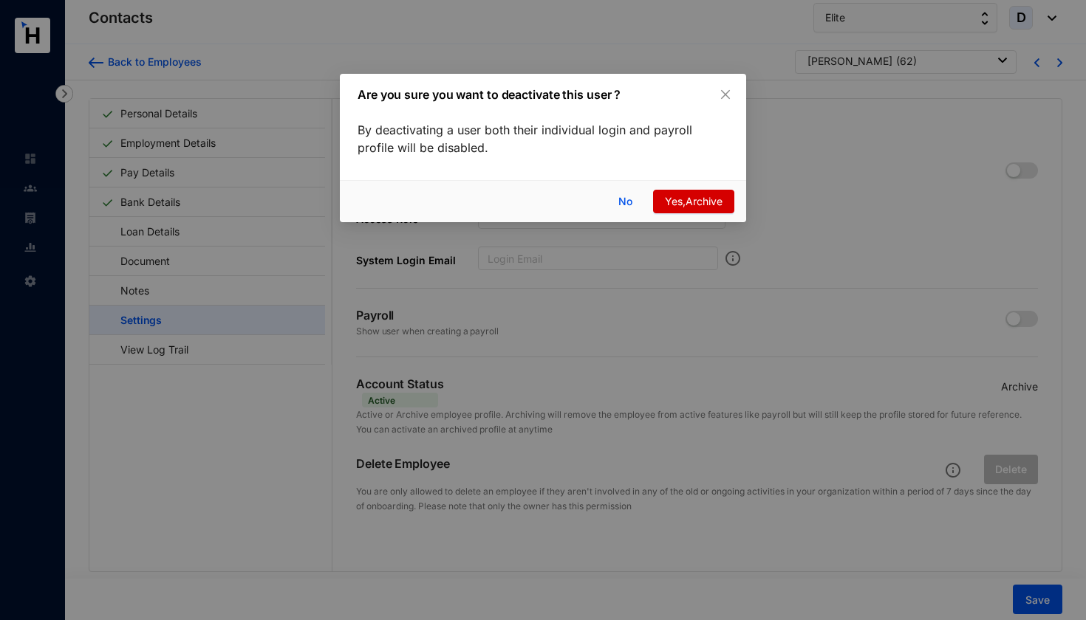
click at [692, 202] on span "Yes,Archive" at bounding box center [694, 202] width 58 height 16
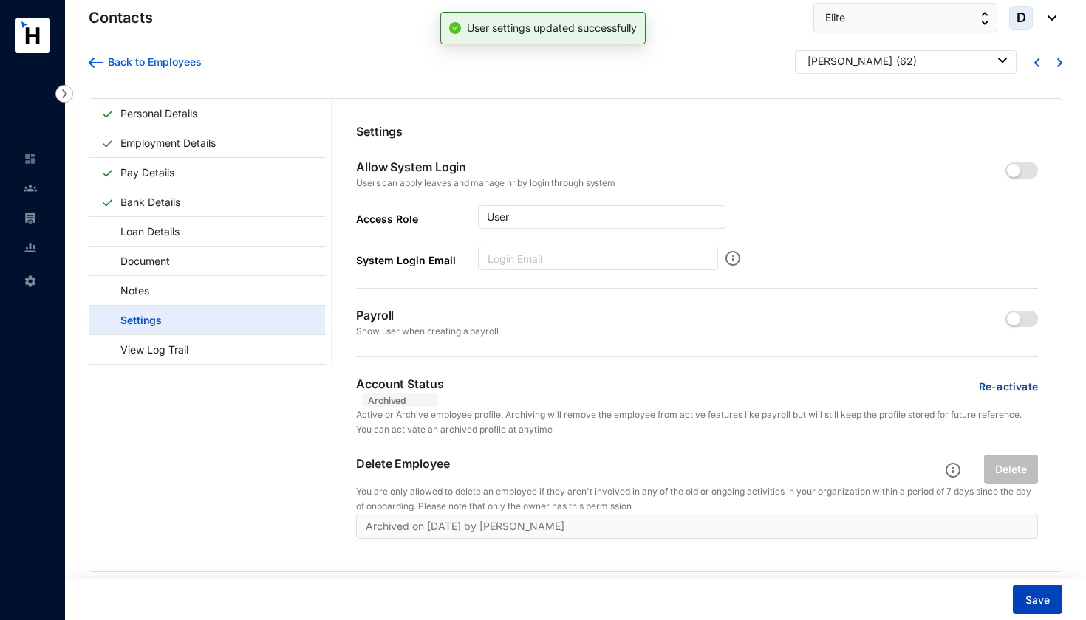
click at [1027, 599] on span "Save" at bounding box center [1037, 600] width 24 height 15
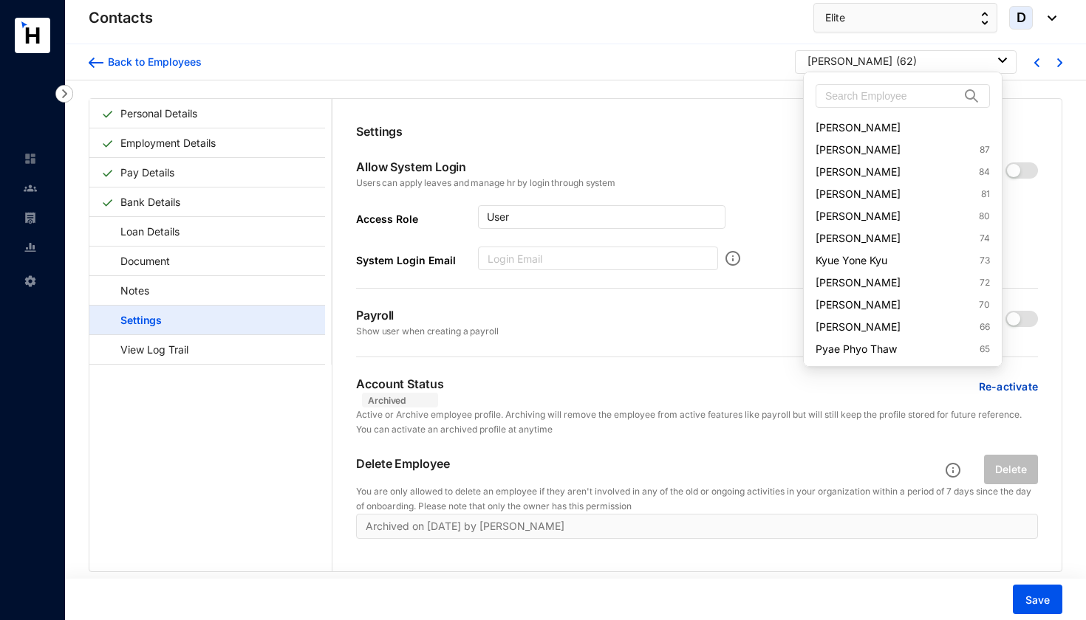
click at [914, 66] on div "[PERSON_NAME] ( 62 )" at bounding box center [906, 61] width 199 height 15
click at [909, 94] on input "text" at bounding box center [892, 96] width 134 height 22
paste input "Pyae Phyo Thaw"
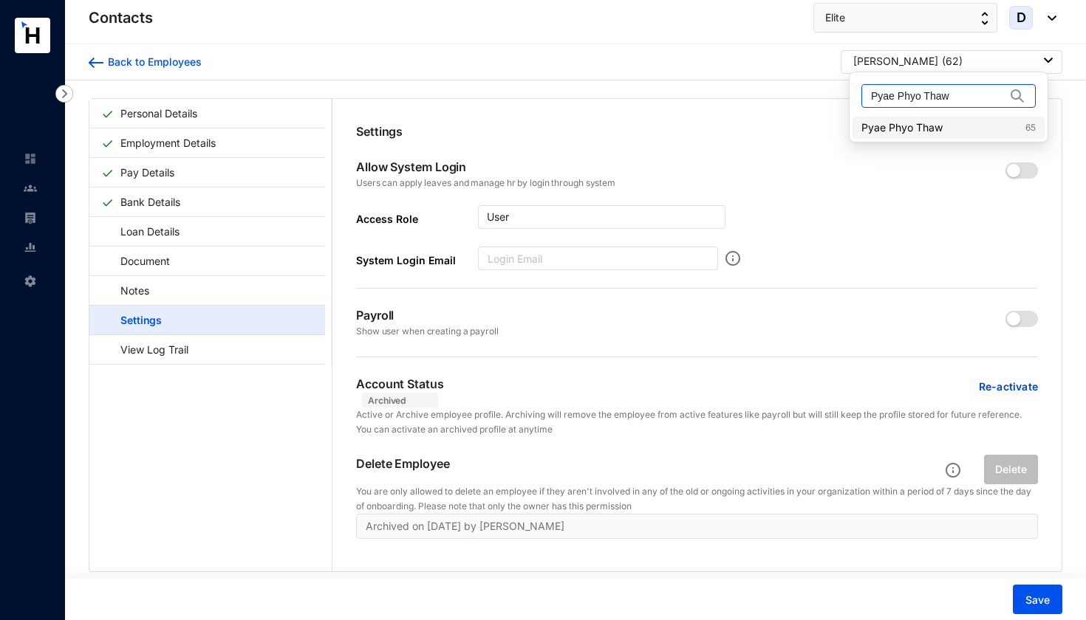
type input "Pyae Phyo Thaw"
click at [908, 122] on link "Pyae Phyo Thaw 65" at bounding box center [948, 127] width 174 height 15
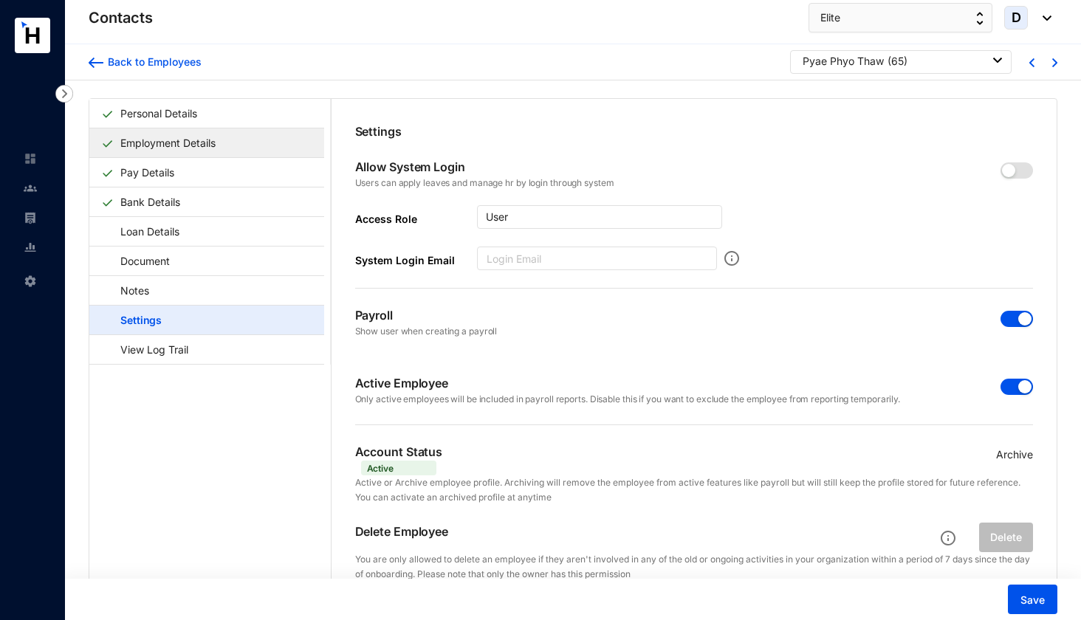
click at [222, 145] on link "Employment Details" at bounding box center [167, 143] width 107 height 30
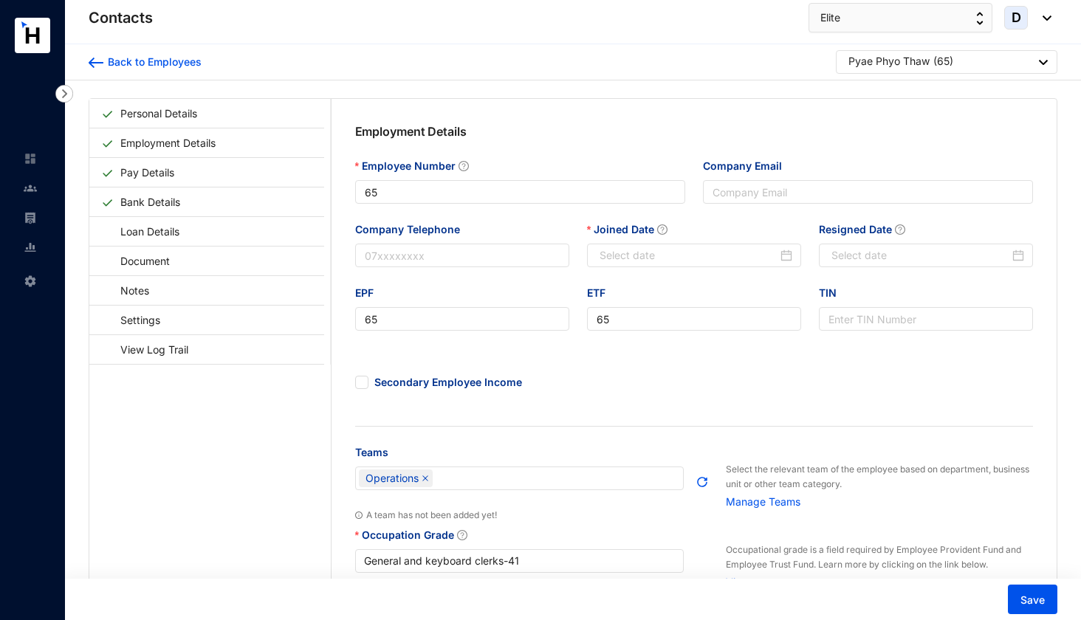
type input "[DATE]"
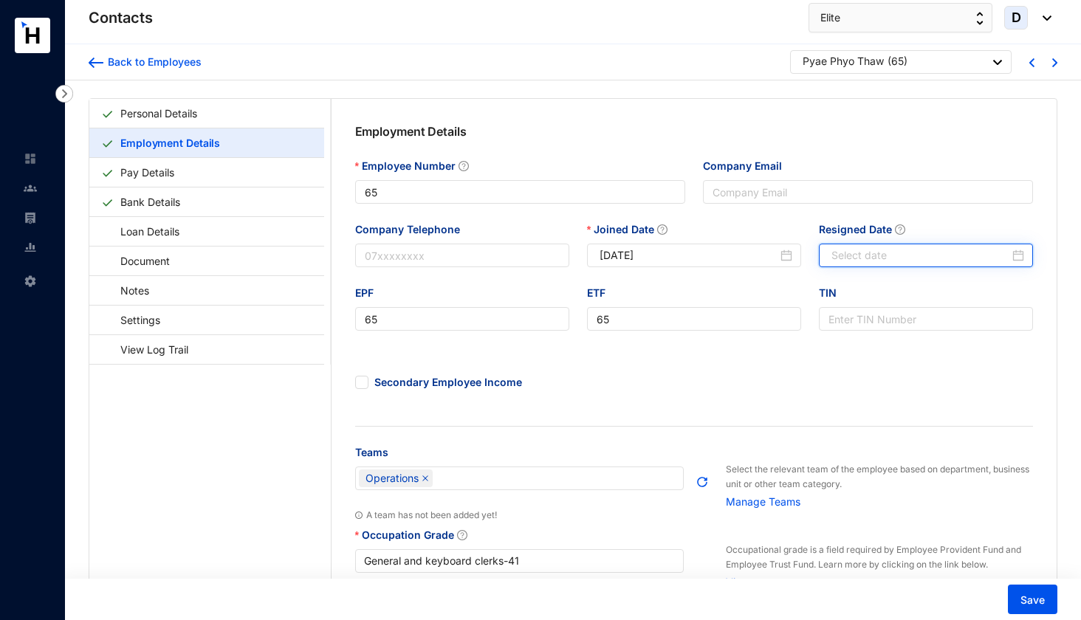
click at [852, 253] on input "Resigned Date" at bounding box center [921, 255] width 178 height 16
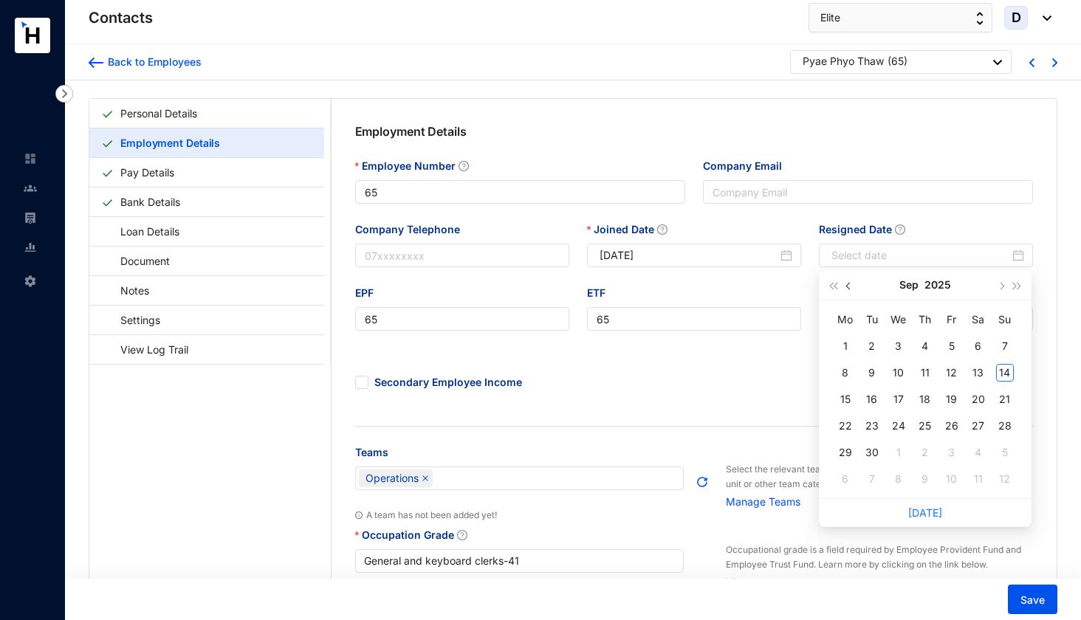
click at [852, 285] on span "button" at bounding box center [849, 286] width 7 height 7
type input "[DATE]"
click at [982, 402] on div "19" at bounding box center [979, 400] width 18 height 18
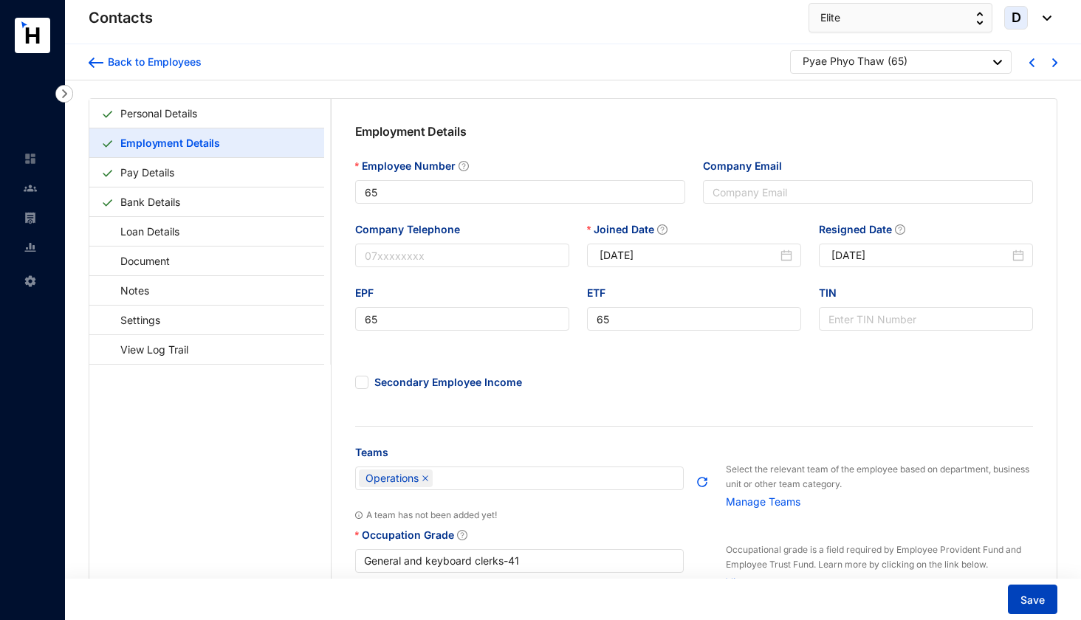
click at [1024, 606] on span "Save" at bounding box center [1033, 600] width 24 height 15
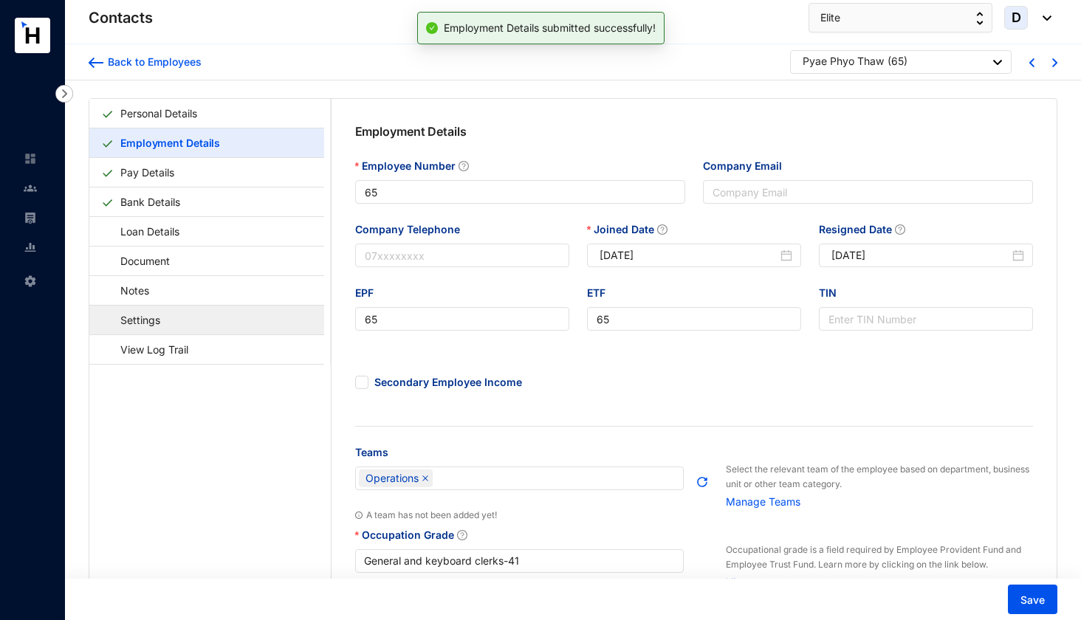
click at [157, 321] on link "Settings" at bounding box center [133, 320] width 64 height 30
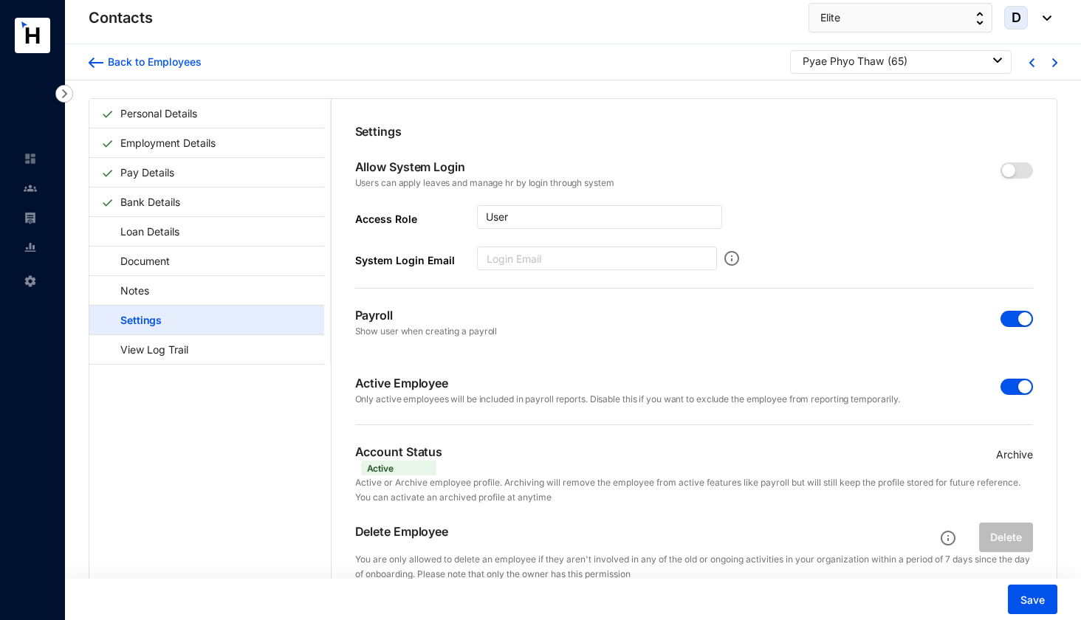
click at [1010, 318] on span "button" at bounding box center [1017, 319] width 32 height 16
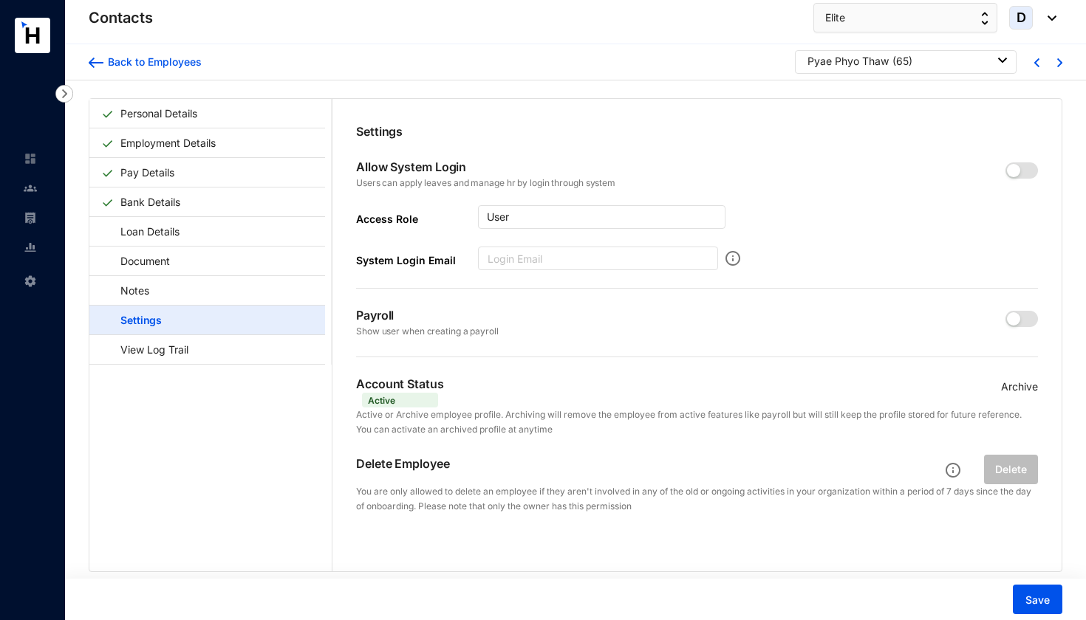
click at [1023, 389] on p "Archive" at bounding box center [1019, 387] width 37 height 16
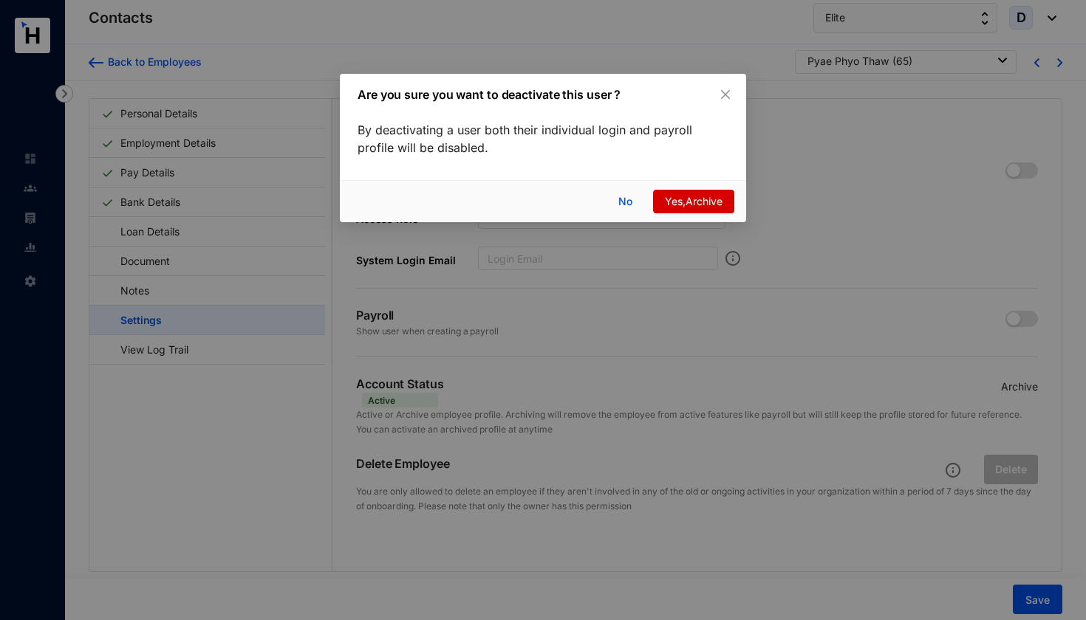
click at [680, 200] on span "Yes,Archive" at bounding box center [694, 202] width 58 height 16
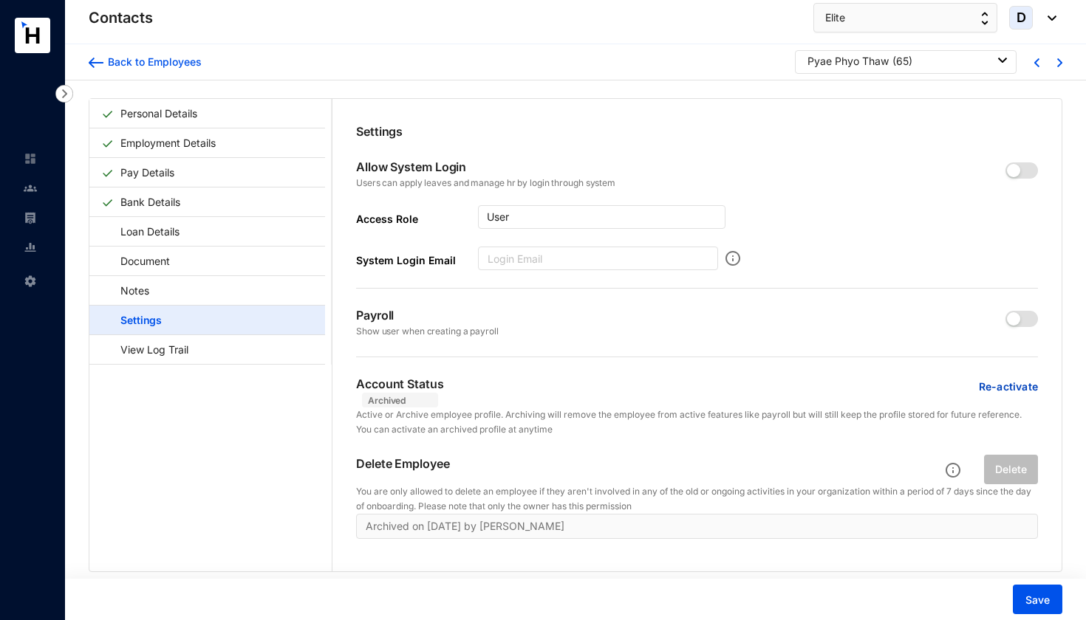
click at [922, 66] on div "Pyae Phyo Thaw ( 65 )" at bounding box center [906, 61] width 199 height 15
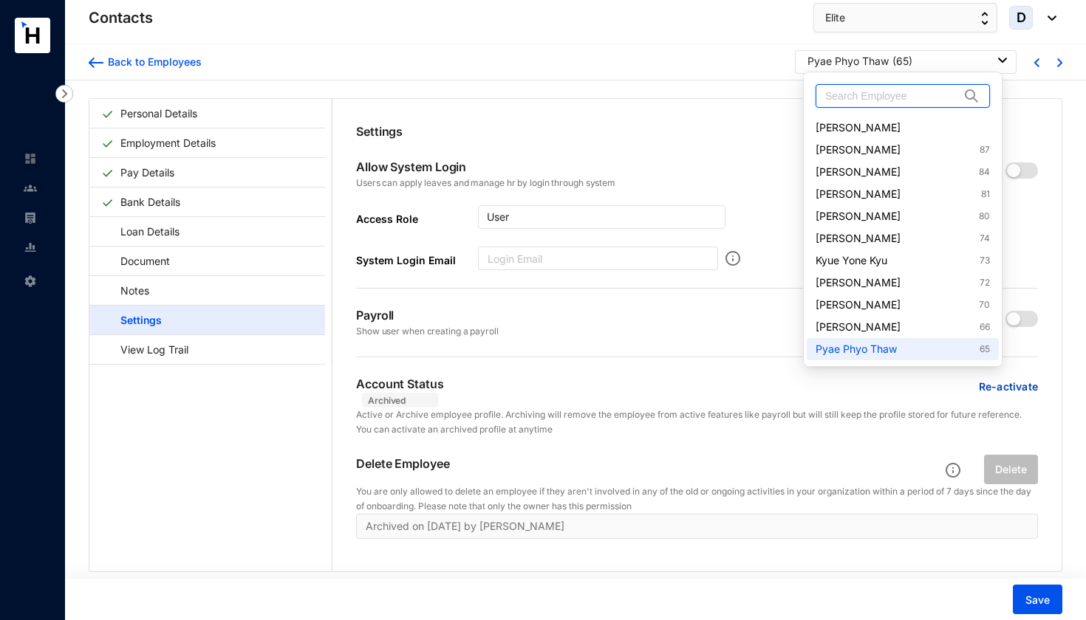
click at [920, 98] on input "text" at bounding box center [892, 96] width 134 height 22
paste input "Kyue Yone Kyu"
type input "Kyue Yone Kyu"
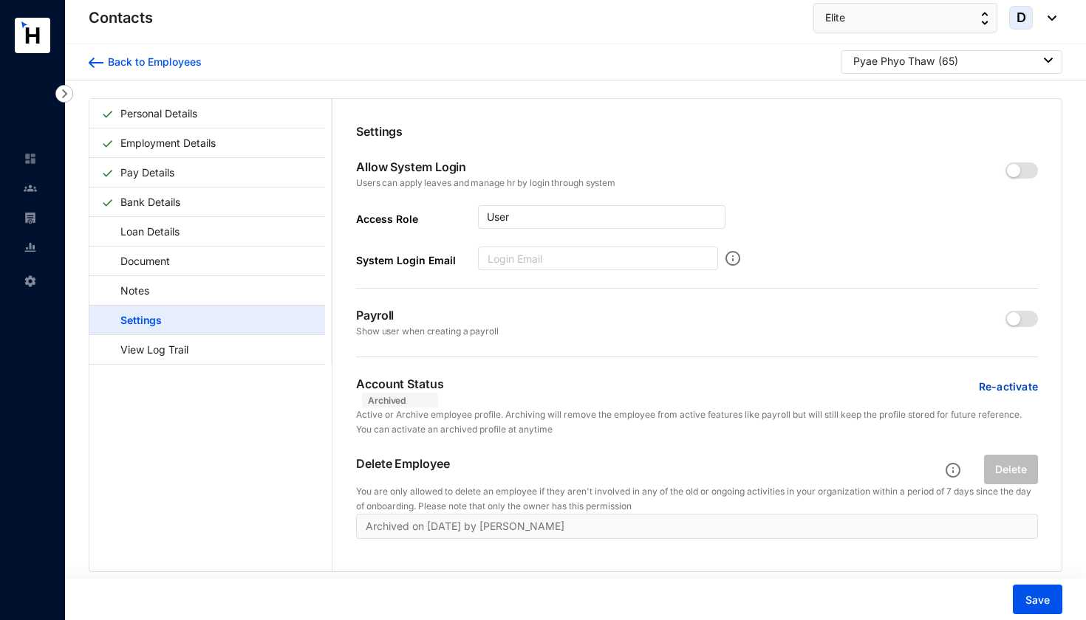
click at [925, 131] on p "Settings" at bounding box center [697, 132] width 682 height 18
click at [963, 65] on div "Pyae Phyo Thaw ( 65 )" at bounding box center [952, 61] width 199 height 15
click at [954, 126] on link "Kyue Yone Kyu 73" at bounding box center [948, 127] width 174 height 15
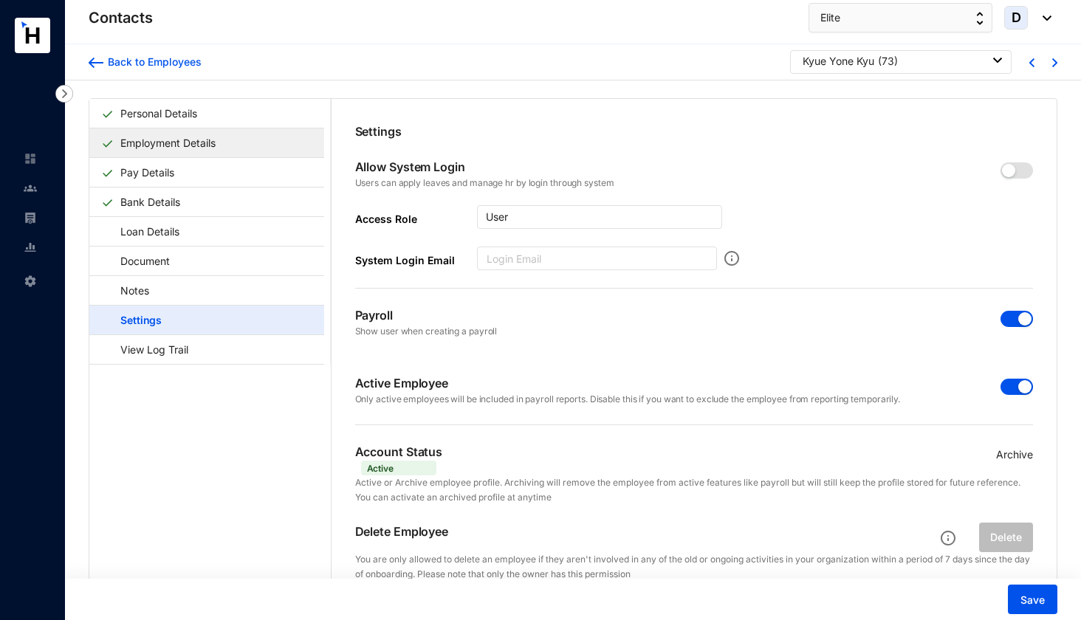
click at [205, 141] on link "Employment Details" at bounding box center [167, 143] width 107 height 30
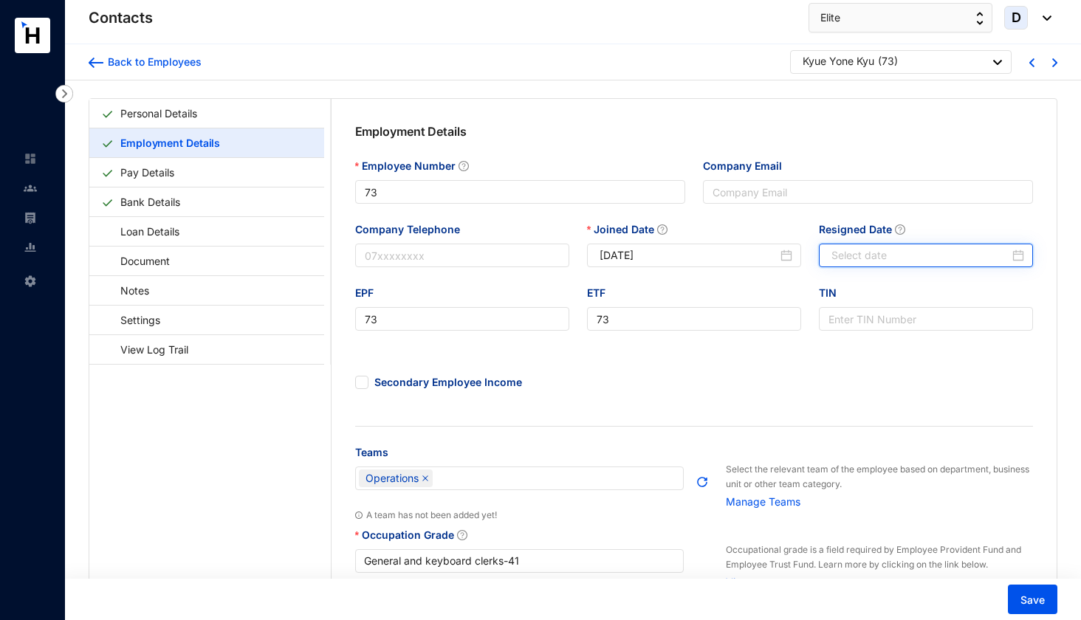
click at [845, 252] on input "Resigned Date" at bounding box center [921, 255] width 178 height 16
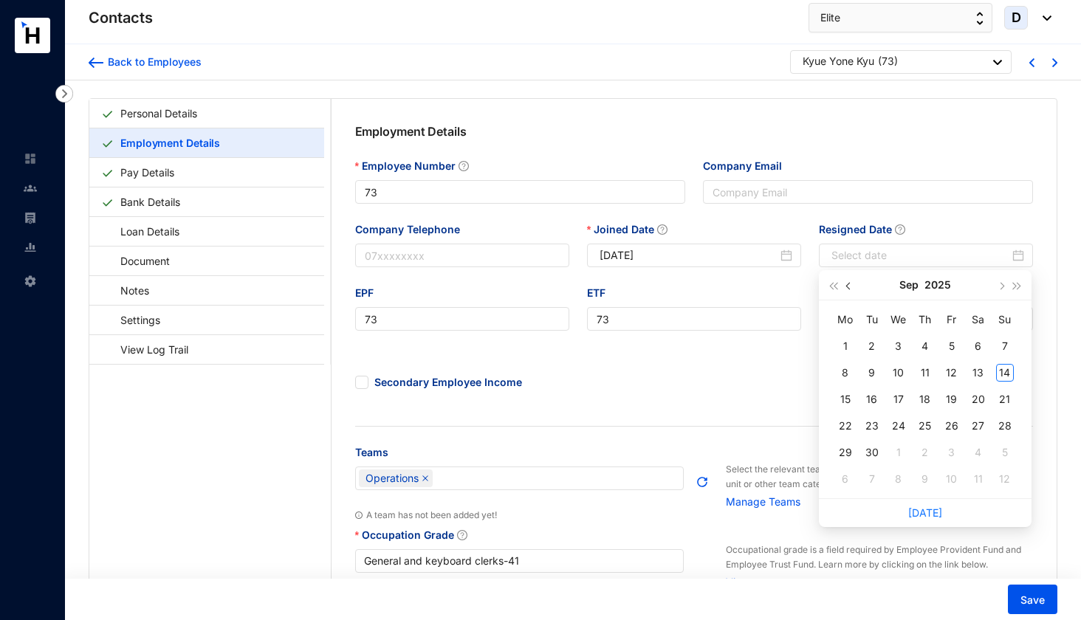
click at [849, 287] on span "button" at bounding box center [849, 286] width 7 height 7
type input "[DATE]"
click at [850, 425] on div "21" at bounding box center [846, 426] width 18 height 18
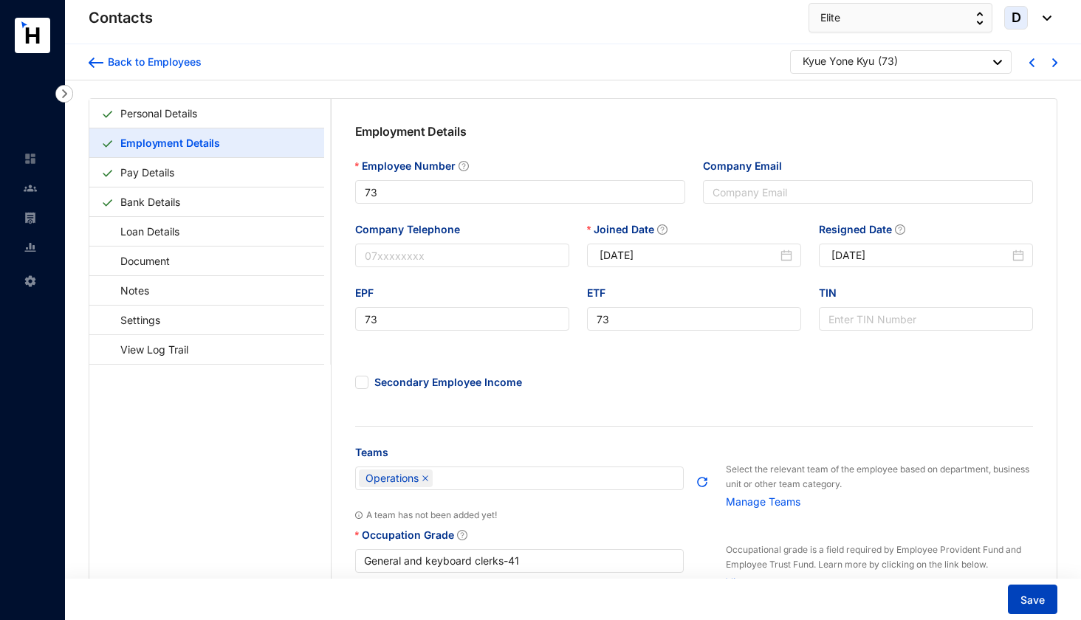
click at [1018, 595] on button "Save" at bounding box center [1032, 600] width 49 height 30
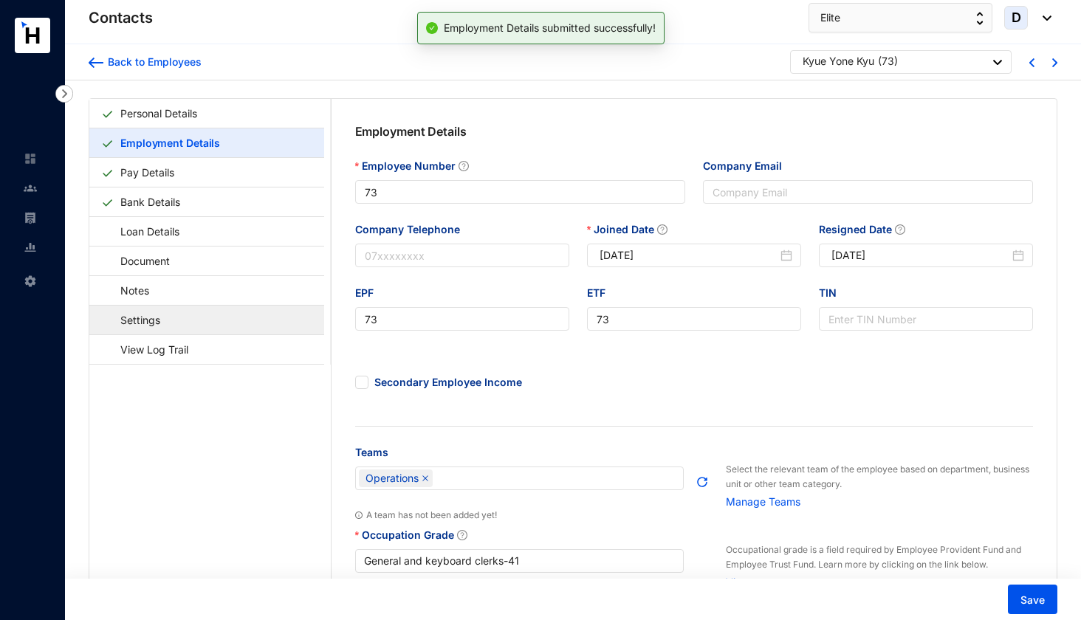
click at [165, 317] on link "Settings" at bounding box center [133, 320] width 64 height 30
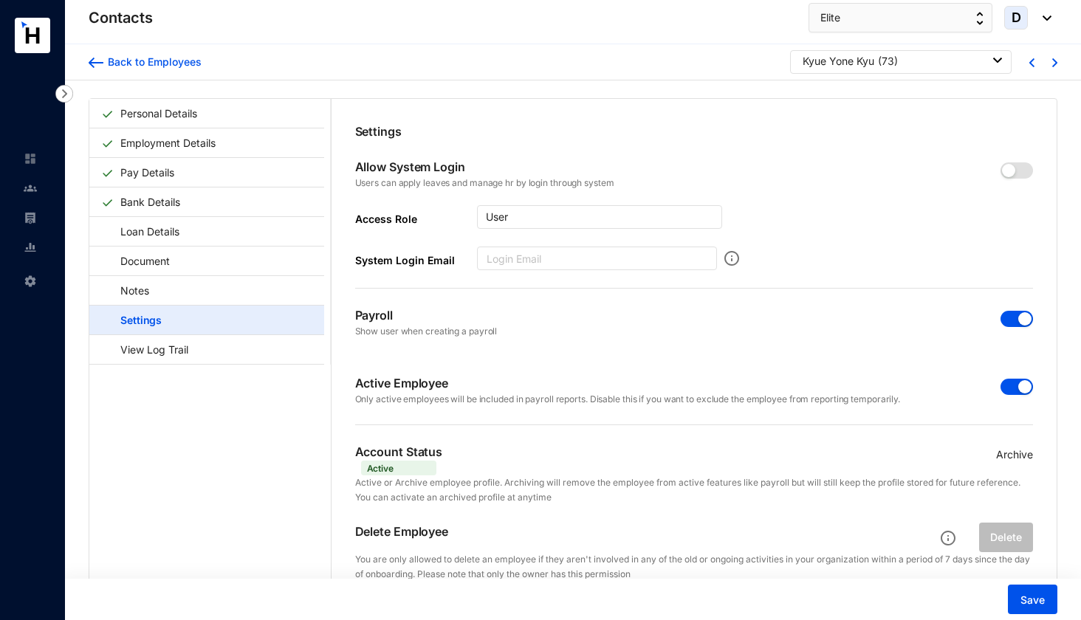
click at [1010, 320] on span "button" at bounding box center [1017, 319] width 32 height 16
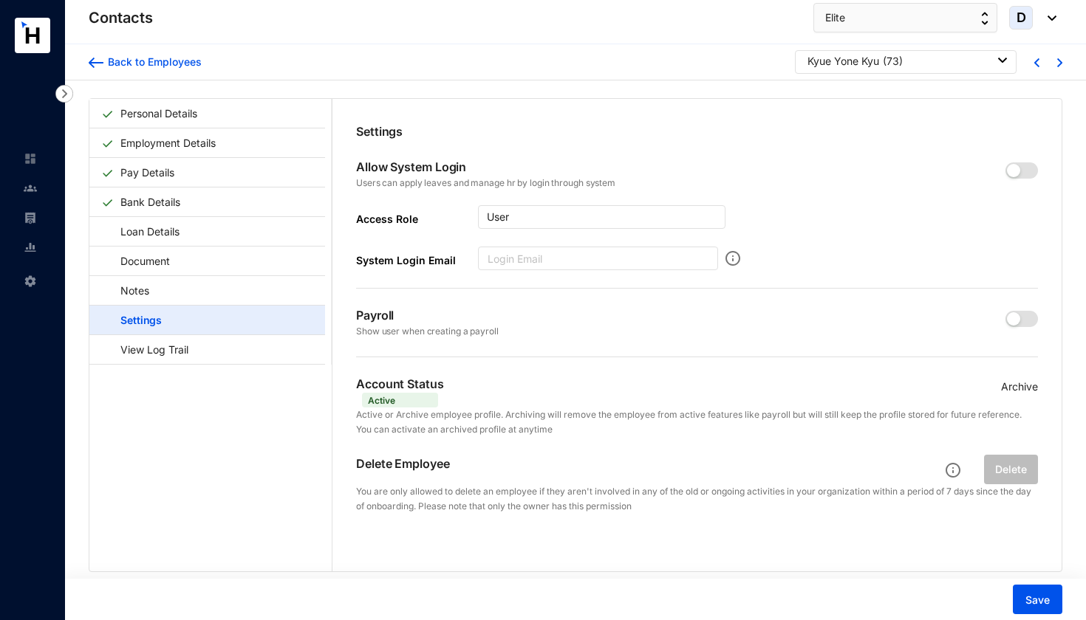
click at [1018, 386] on p "Archive" at bounding box center [1019, 387] width 37 height 16
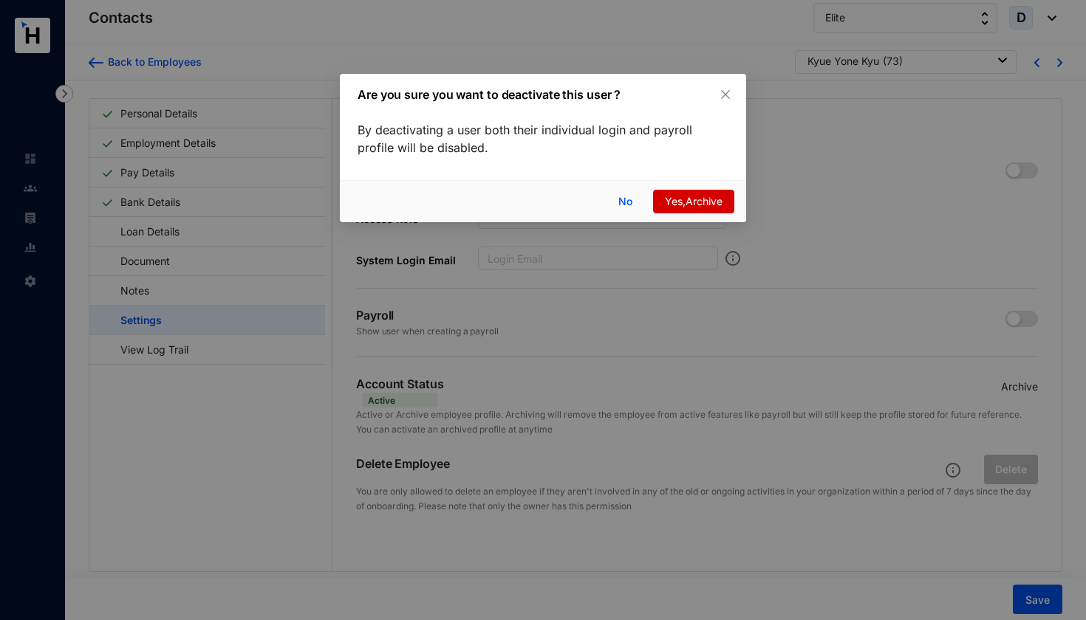
click at [719, 199] on span "Yes,Archive" at bounding box center [694, 202] width 58 height 16
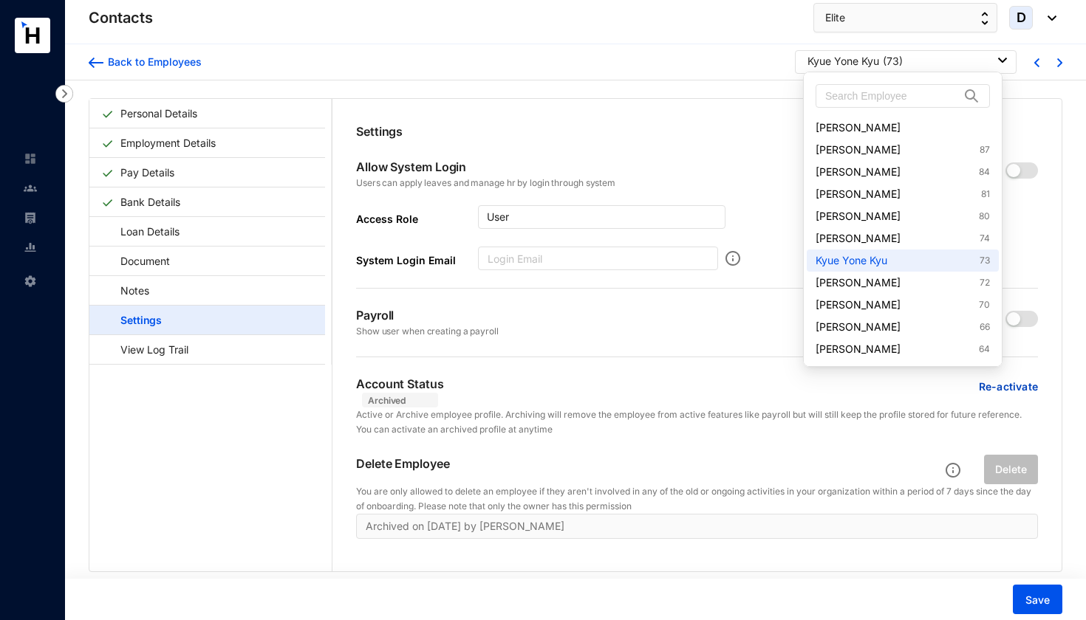
click at [936, 63] on div "[PERSON_NAME] ( 73 )" at bounding box center [906, 61] width 199 height 15
click at [928, 93] on input "text" at bounding box center [892, 96] width 134 height 22
paste input "[PERSON_NAME]"
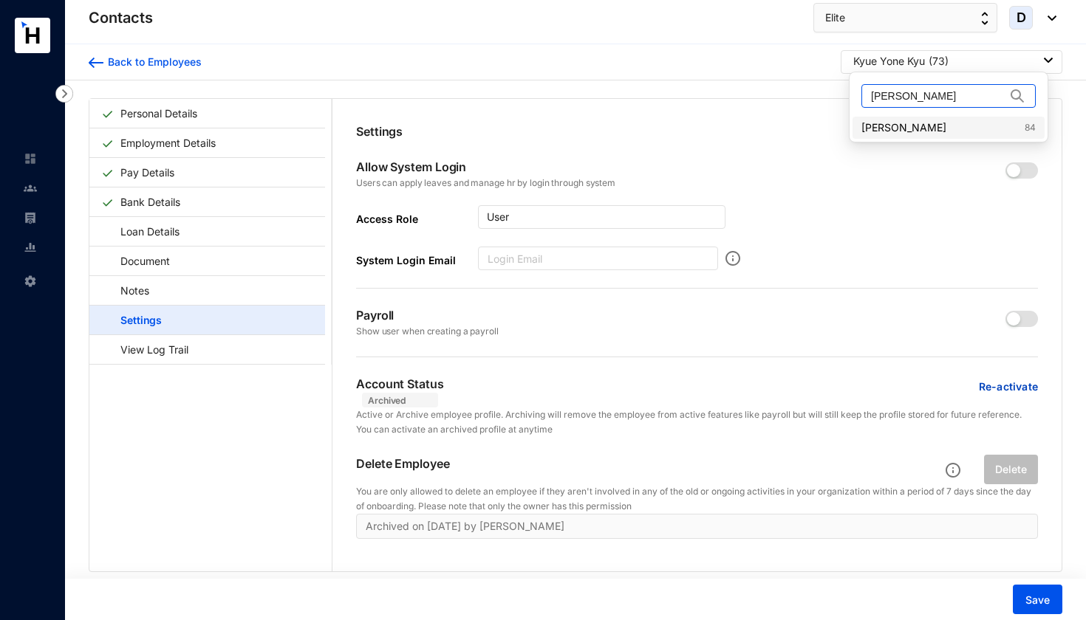
type input "[PERSON_NAME]"
click at [910, 122] on link "[PERSON_NAME] Jun 84" at bounding box center [948, 127] width 174 height 15
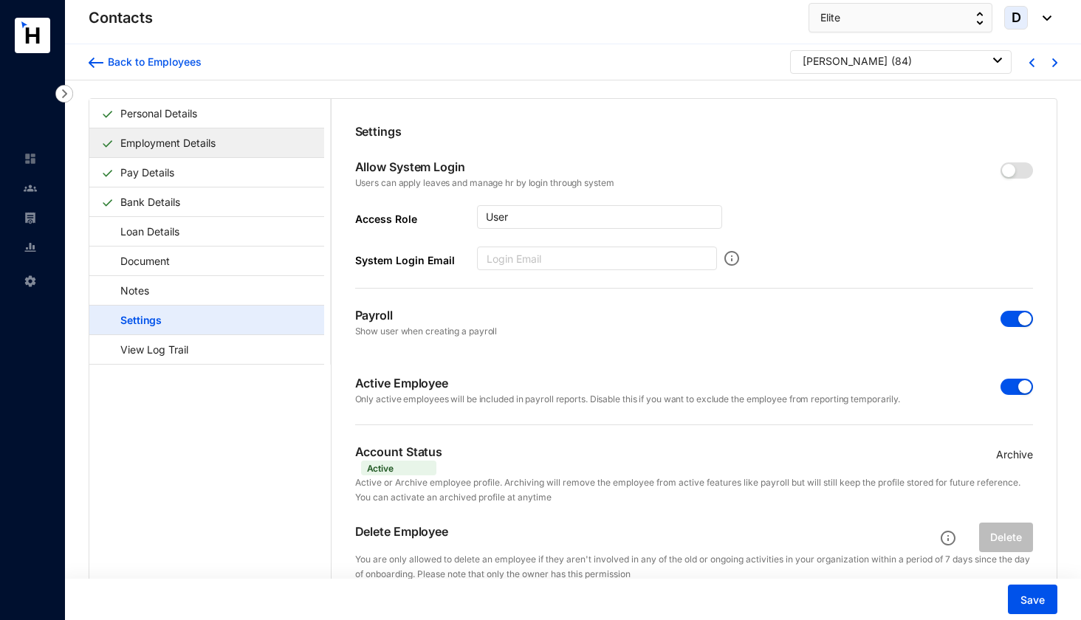
click at [222, 149] on link "Employment Details" at bounding box center [167, 143] width 107 height 30
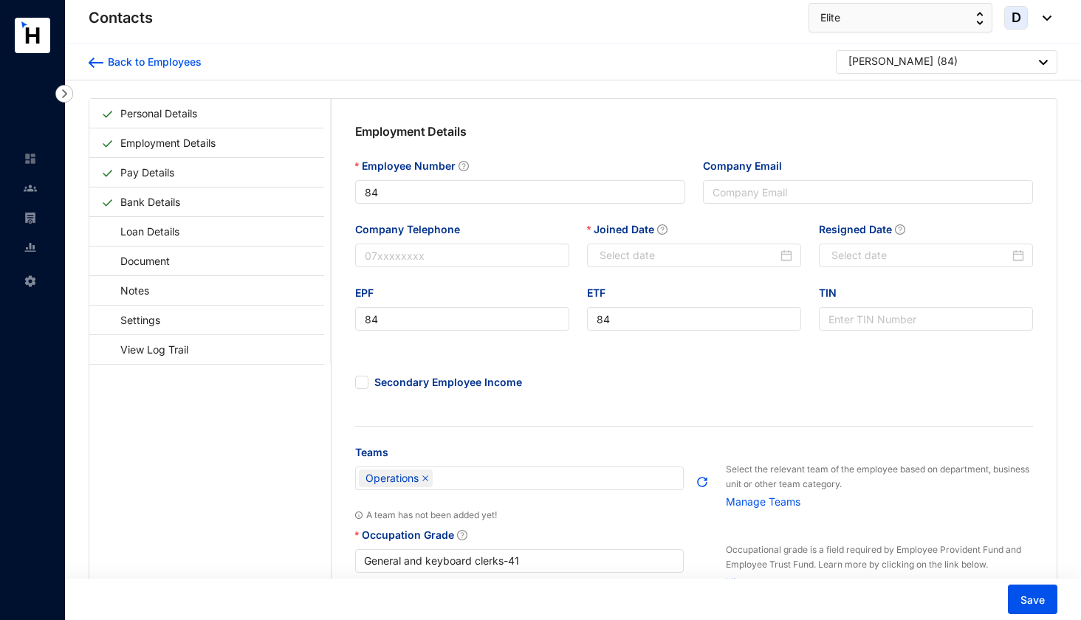
type input "[DATE]"
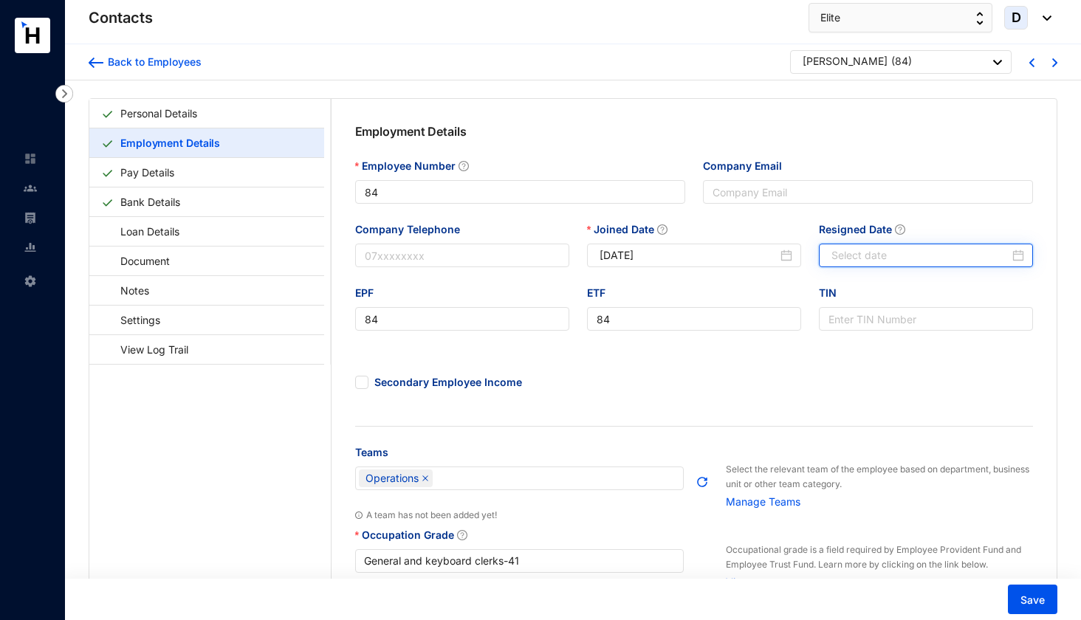
click at [841, 257] on input "Resigned Date" at bounding box center [921, 255] width 178 height 16
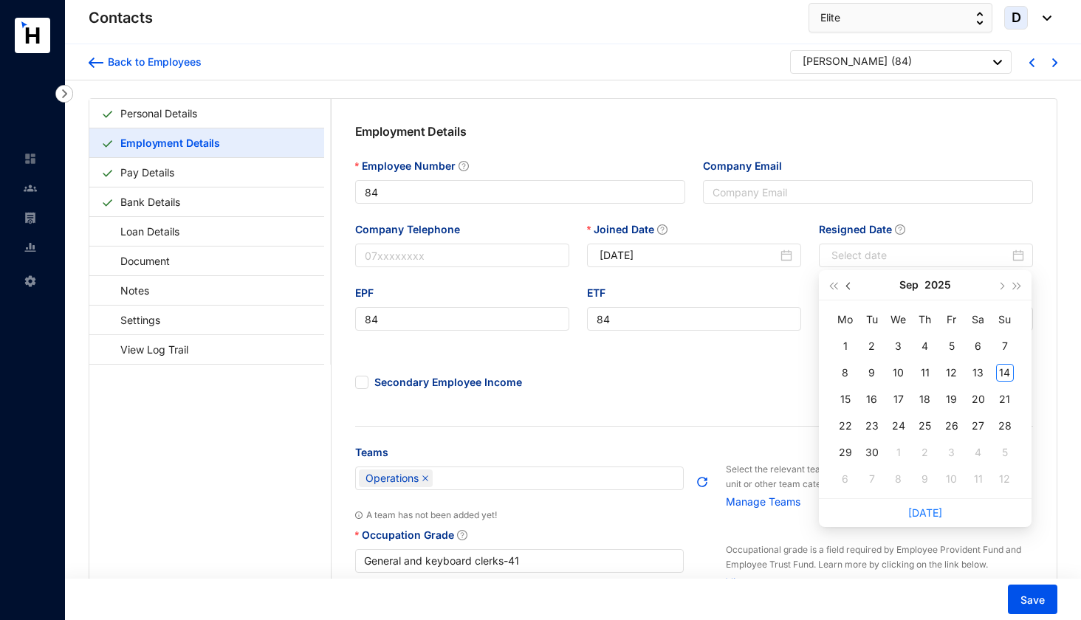
click at [852, 288] on button "button" at bounding box center [849, 285] width 16 height 30
type input "[DATE]"
click at [848, 453] on div "28" at bounding box center [846, 453] width 18 height 18
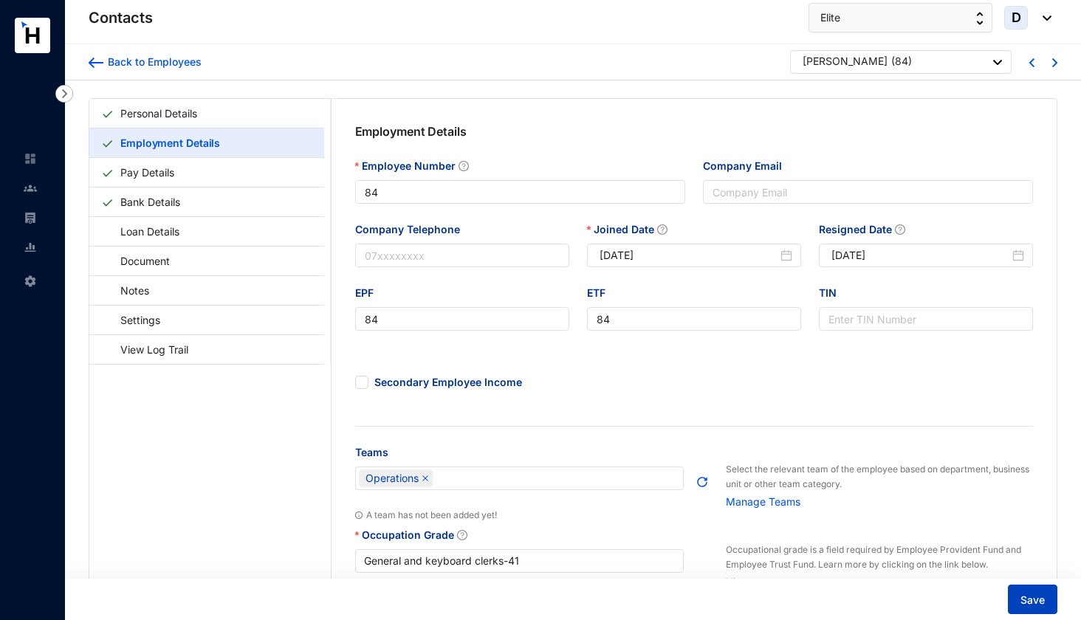
click at [1024, 602] on span "Save" at bounding box center [1033, 600] width 24 height 15
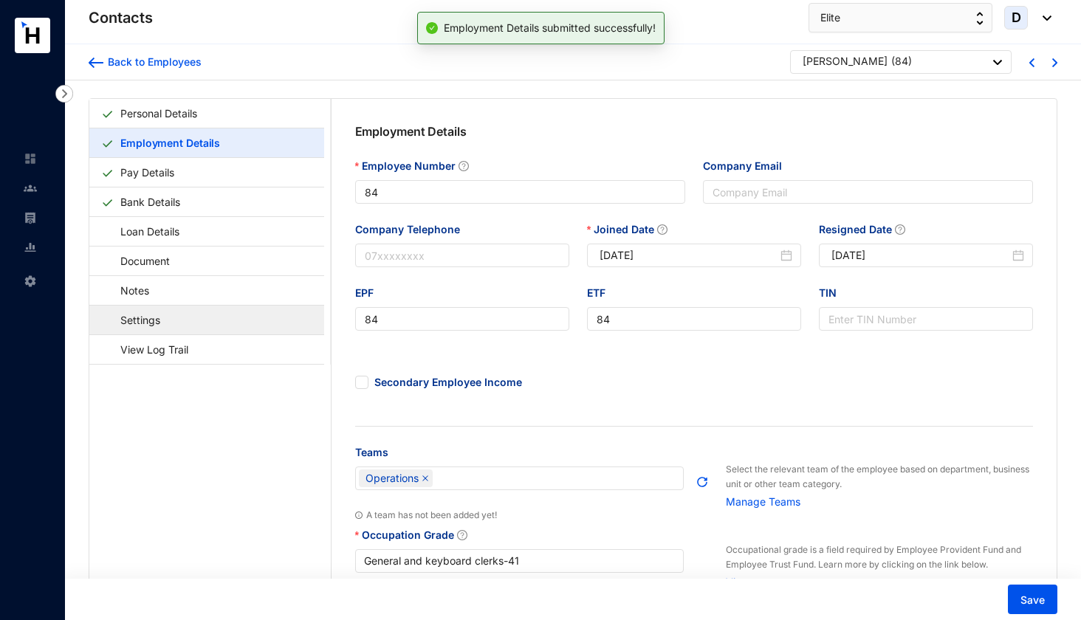
click at [165, 318] on link "Settings" at bounding box center [133, 320] width 64 height 30
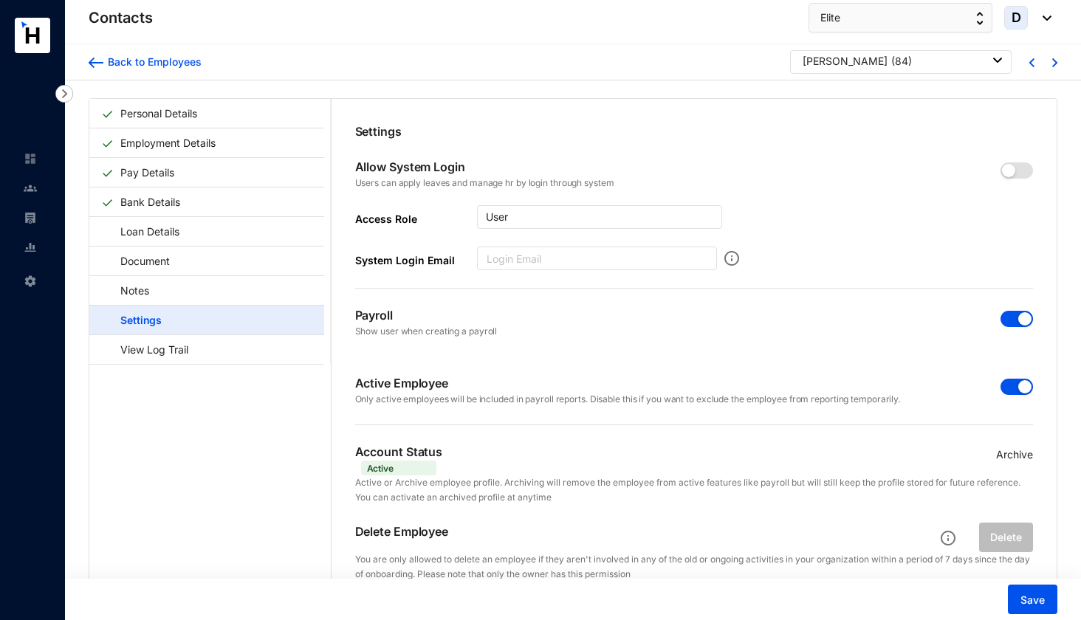
click at [1006, 320] on span "button" at bounding box center [1017, 319] width 32 height 16
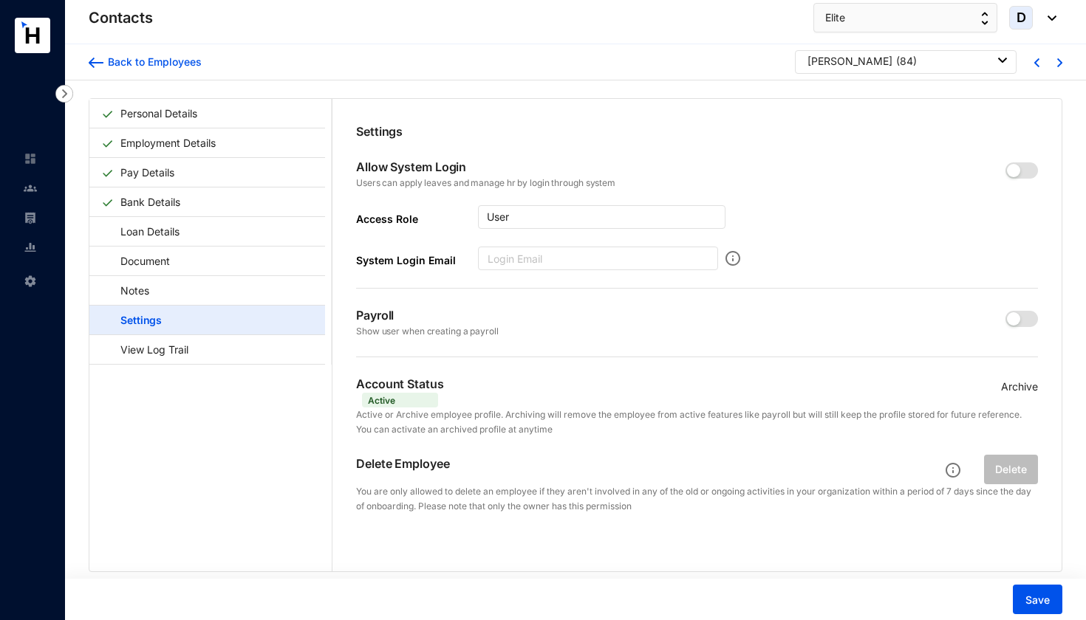
click at [1021, 389] on p "Archive" at bounding box center [1019, 387] width 37 height 16
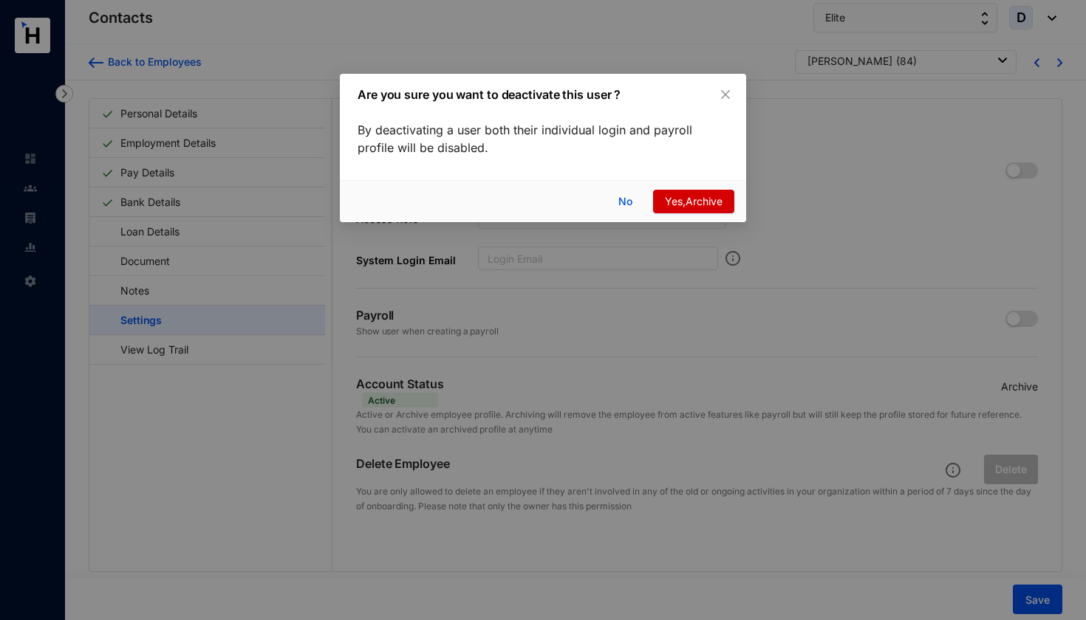
click at [708, 199] on span "Yes,Archive" at bounding box center [694, 202] width 58 height 16
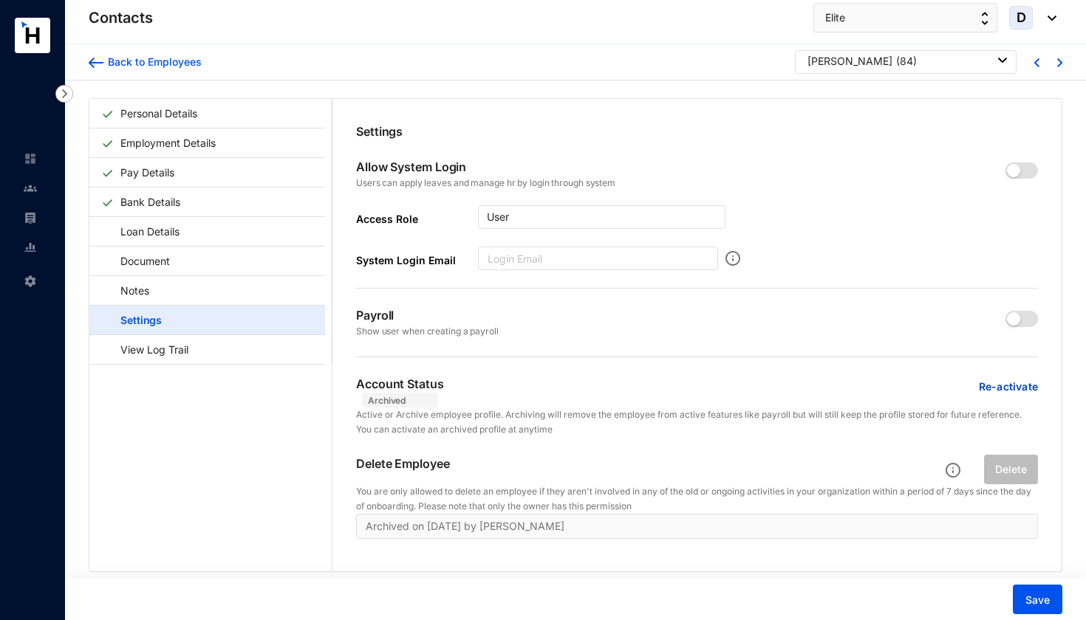
click at [940, 65] on div "[PERSON_NAME] ( 84 )" at bounding box center [906, 61] width 199 height 15
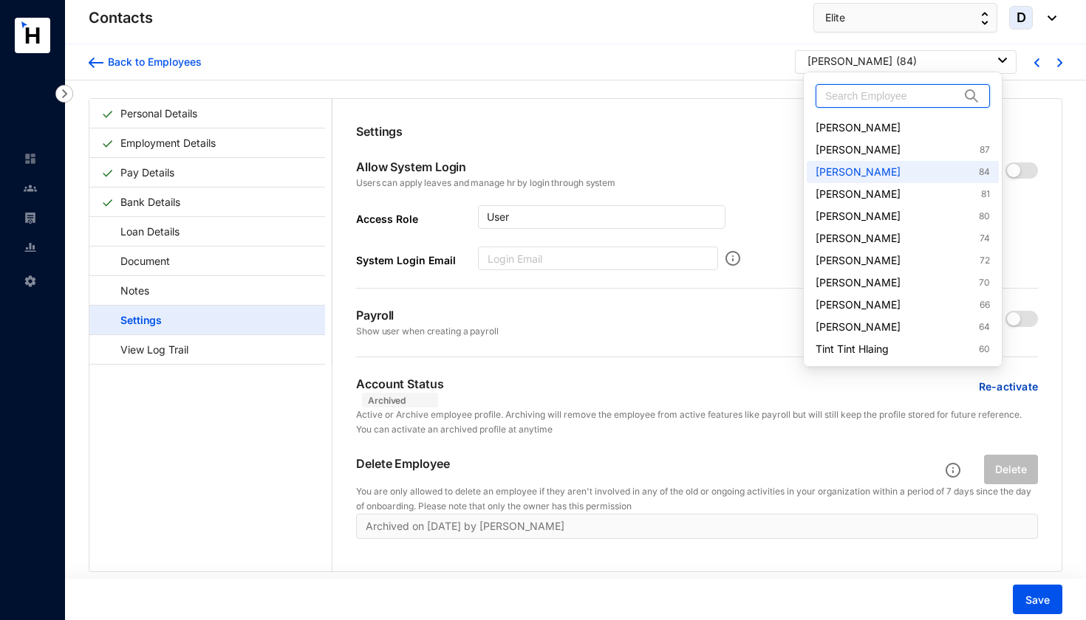
click at [931, 96] on input "text" at bounding box center [892, 96] width 134 height 22
paste input "[PERSON_NAME]"
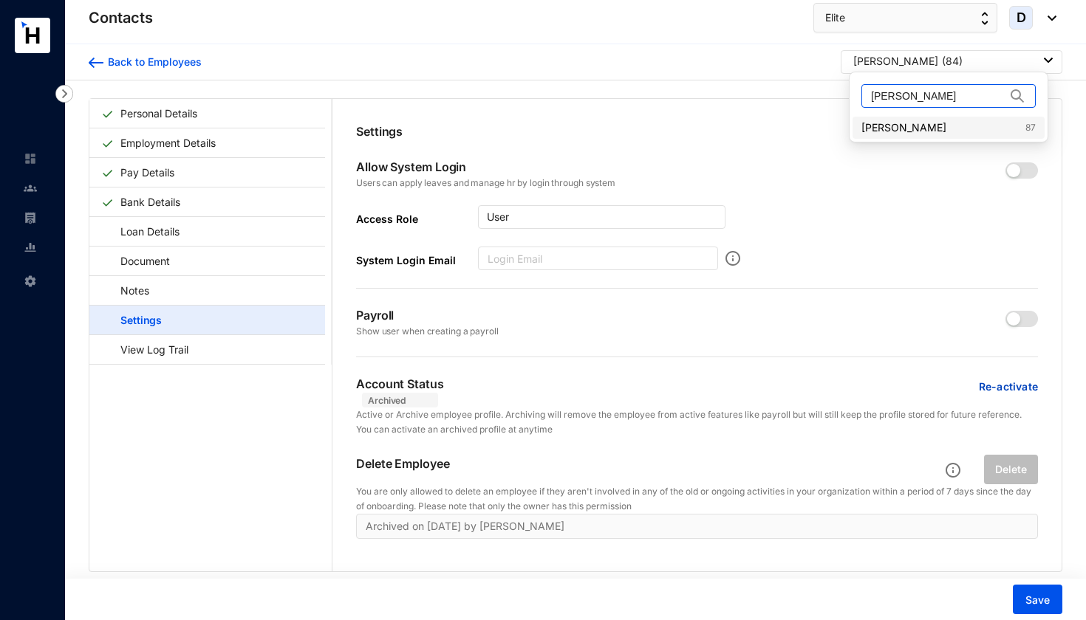
type input "[PERSON_NAME]"
click at [908, 131] on link "[PERSON_NAME] 87" at bounding box center [948, 127] width 174 height 15
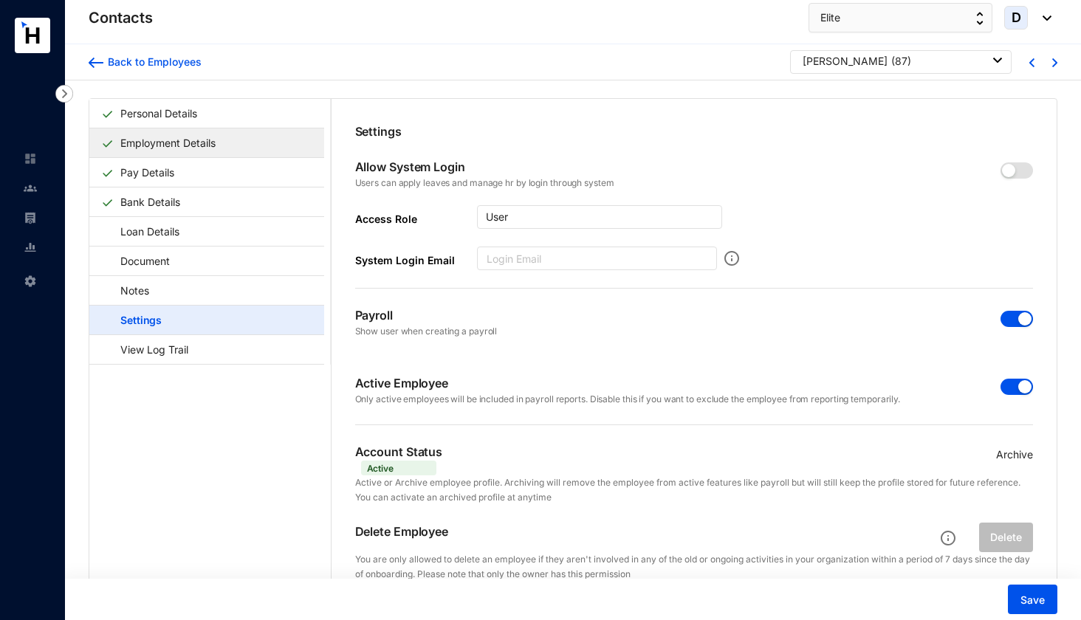
click at [216, 143] on link "Employment Details" at bounding box center [167, 143] width 107 height 30
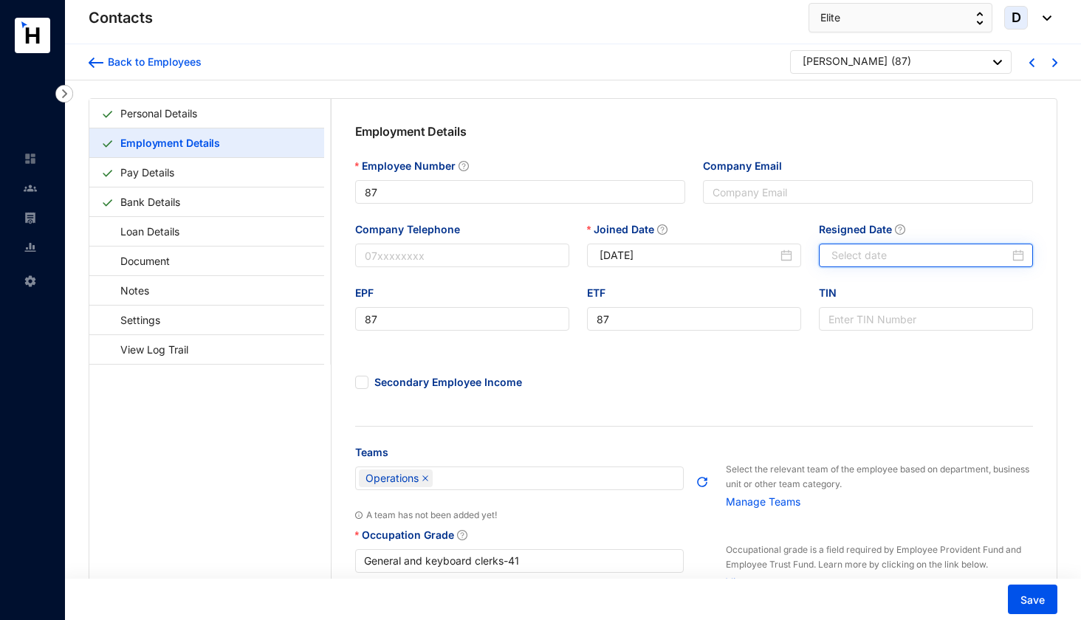
click at [866, 253] on input "Resigned Date" at bounding box center [921, 255] width 178 height 16
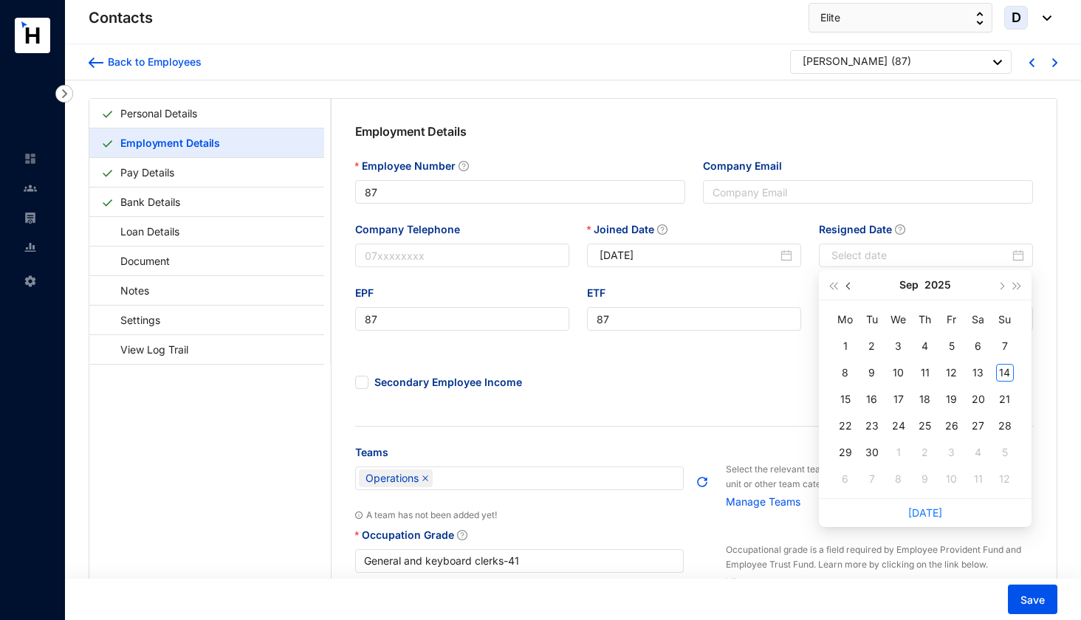
click at [849, 290] on button "button" at bounding box center [849, 285] width 16 height 30
type input "[DATE]"
click at [926, 400] on div "17" at bounding box center [926, 400] width 18 height 18
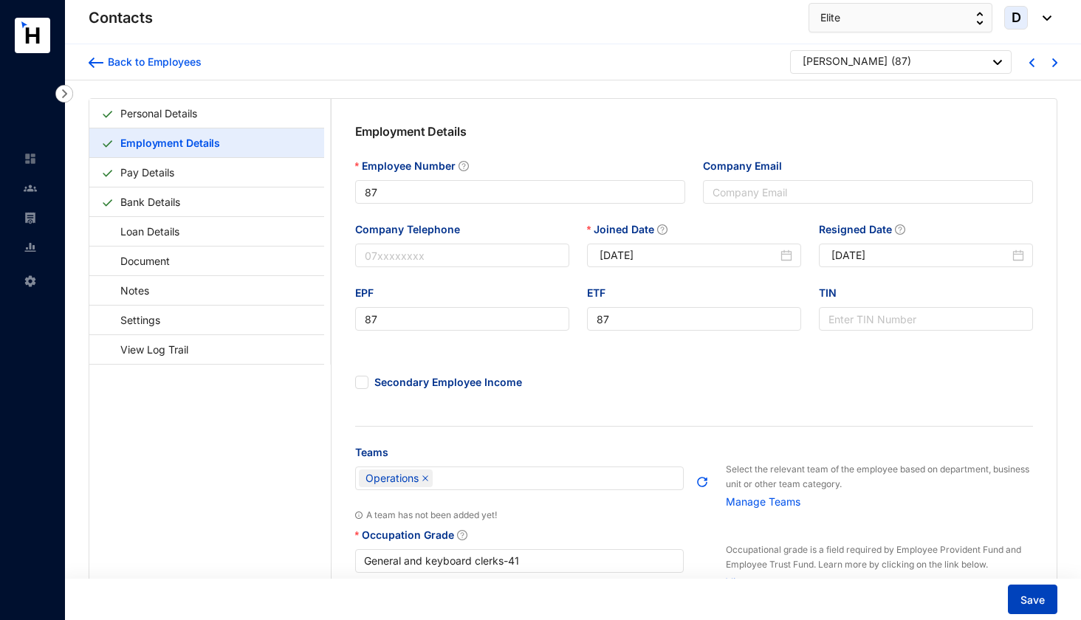
click at [1041, 604] on span "Save" at bounding box center [1033, 600] width 24 height 15
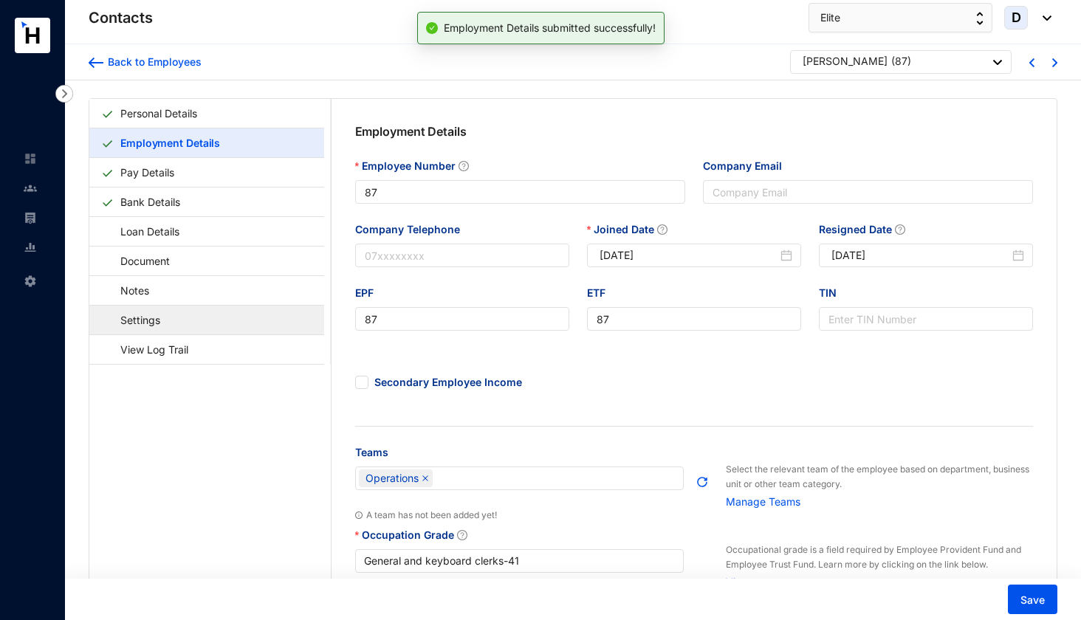
click at [161, 315] on link "Settings" at bounding box center [133, 320] width 64 height 30
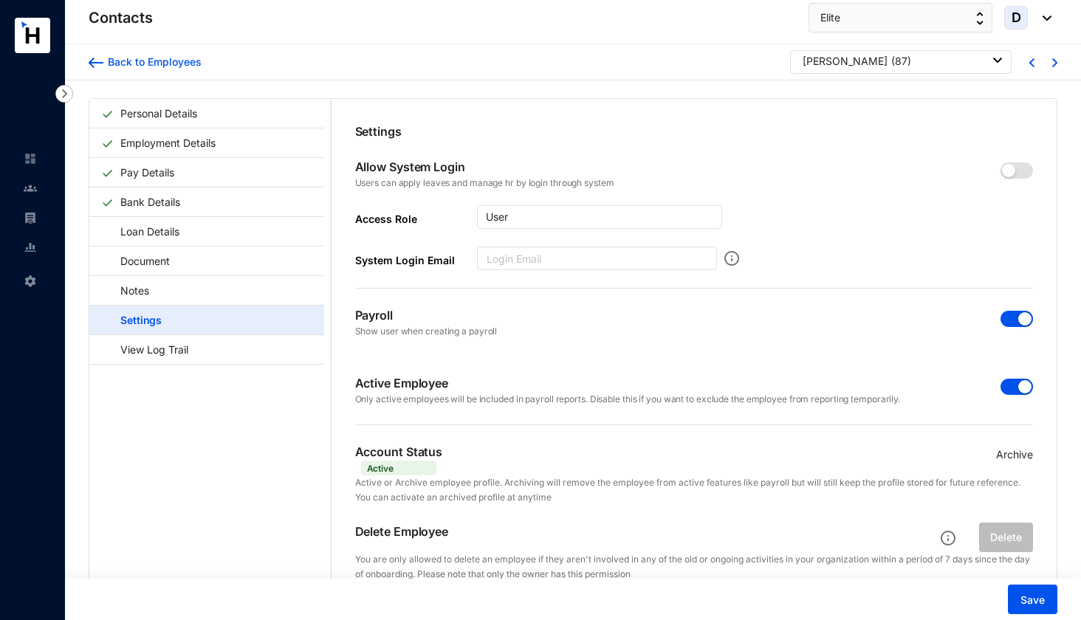
click at [1002, 322] on span "button" at bounding box center [1017, 319] width 32 height 16
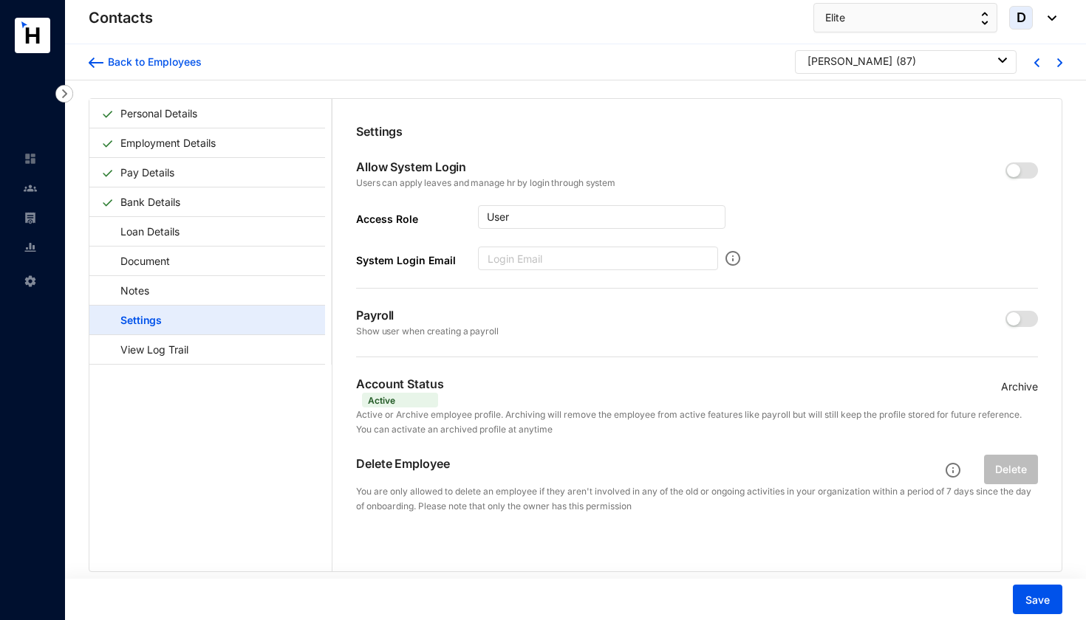
click at [1006, 386] on p "Archive" at bounding box center [1019, 387] width 37 height 16
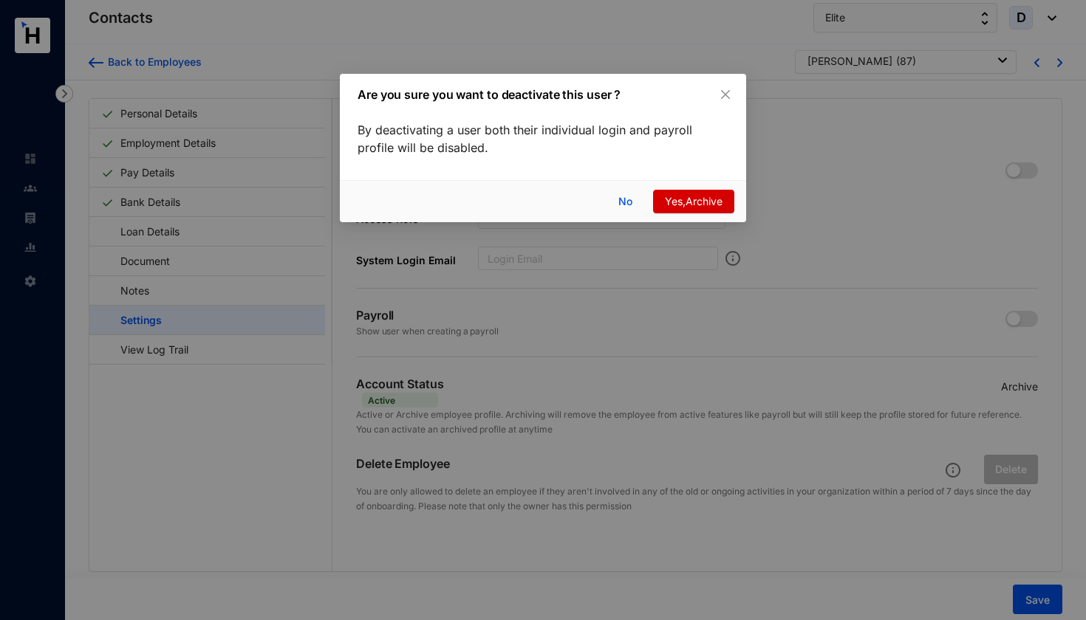
click at [692, 200] on span "Yes,Archive" at bounding box center [694, 202] width 58 height 16
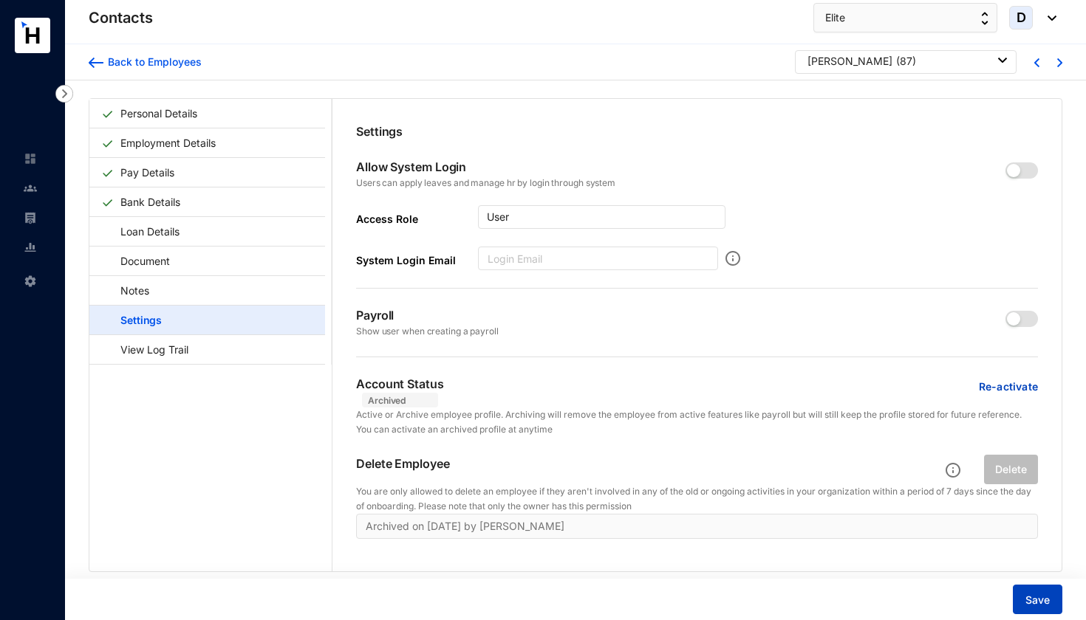
click at [1024, 603] on button "Save" at bounding box center [1037, 600] width 49 height 30
click at [30, 182] on img at bounding box center [30, 188] width 13 height 13
